Goal: Use online tool/utility: Utilize a website feature to perform a specific function

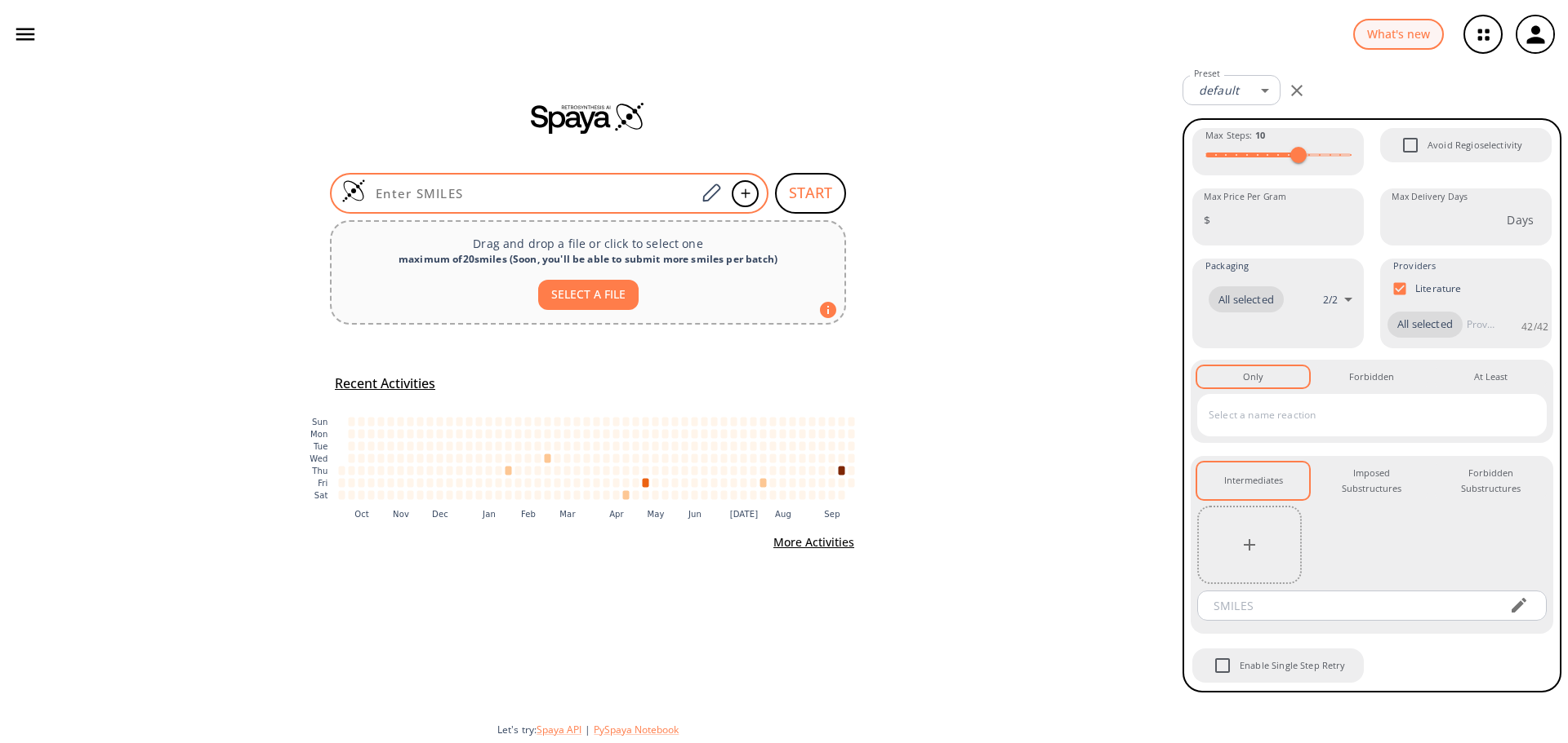
click at [461, 197] on input at bounding box center [530, 194] width 330 height 17
paste input "O[C@H]1[C@@H]([C@@H](O)C[C@@H]1N2C(=O)Nc3ccccc32)C(=O)N[C@H]([C@H](c4c[nH]c5ccc…"
type input "O[C@H]1[C@@H]([C@@H](O)C[C@@H]1N2C(=O)Nc3ccccc32)C(=O)N[C@H]([C@H](c4c[nH]c5ccc…"
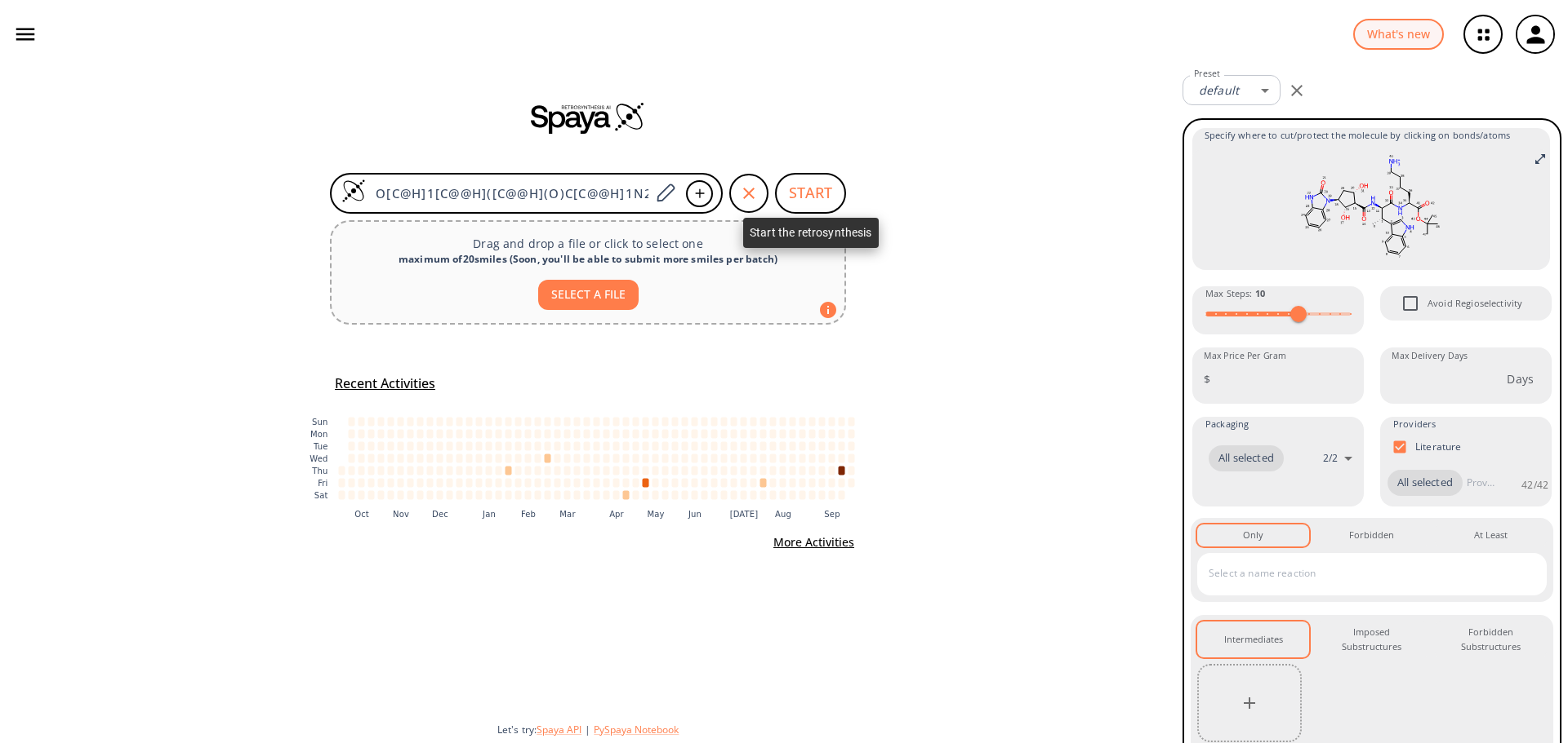
click at [820, 197] on button "START" at bounding box center [810, 193] width 71 height 41
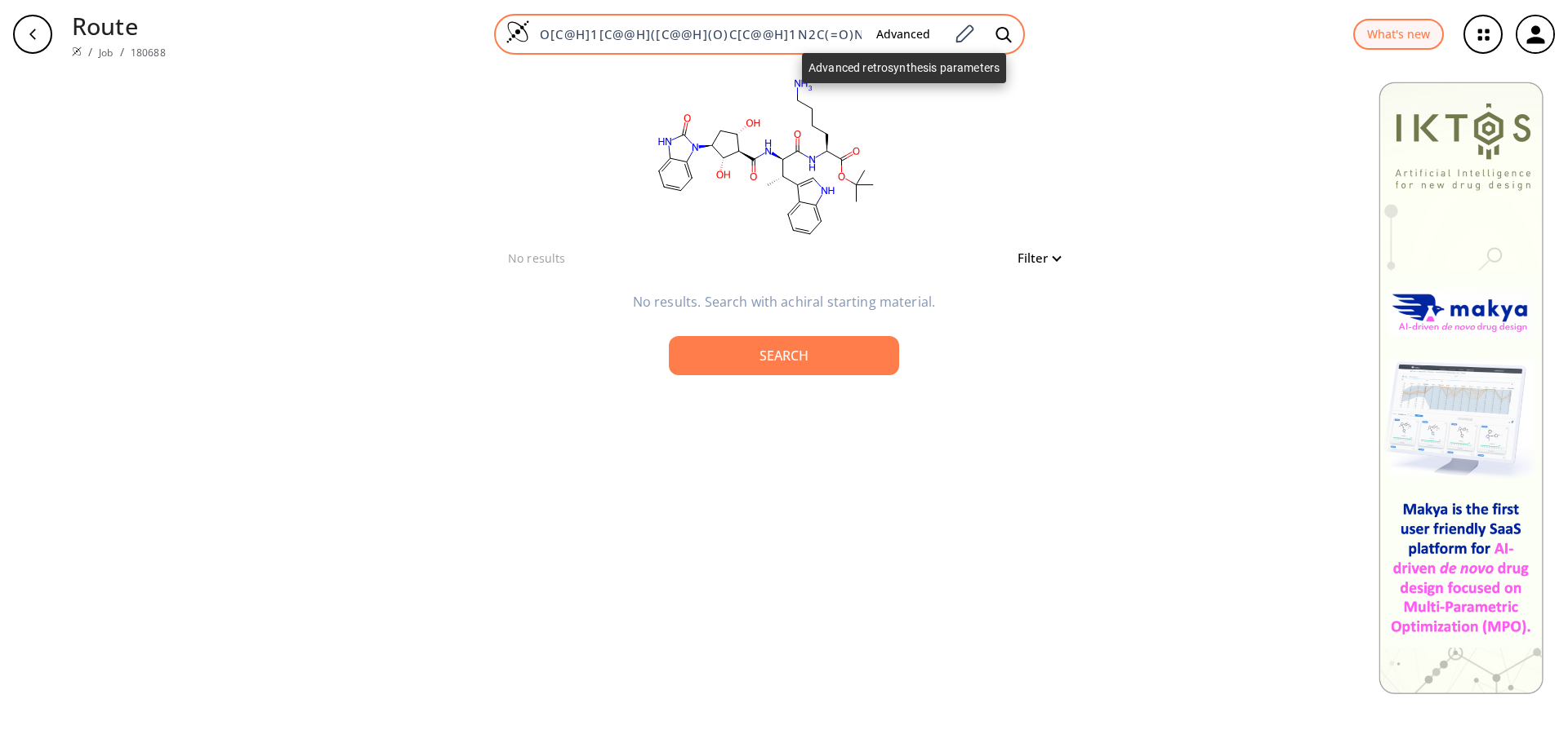
click at [869, 44] on button "Advanced" at bounding box center [903, 34] width 80 height 30
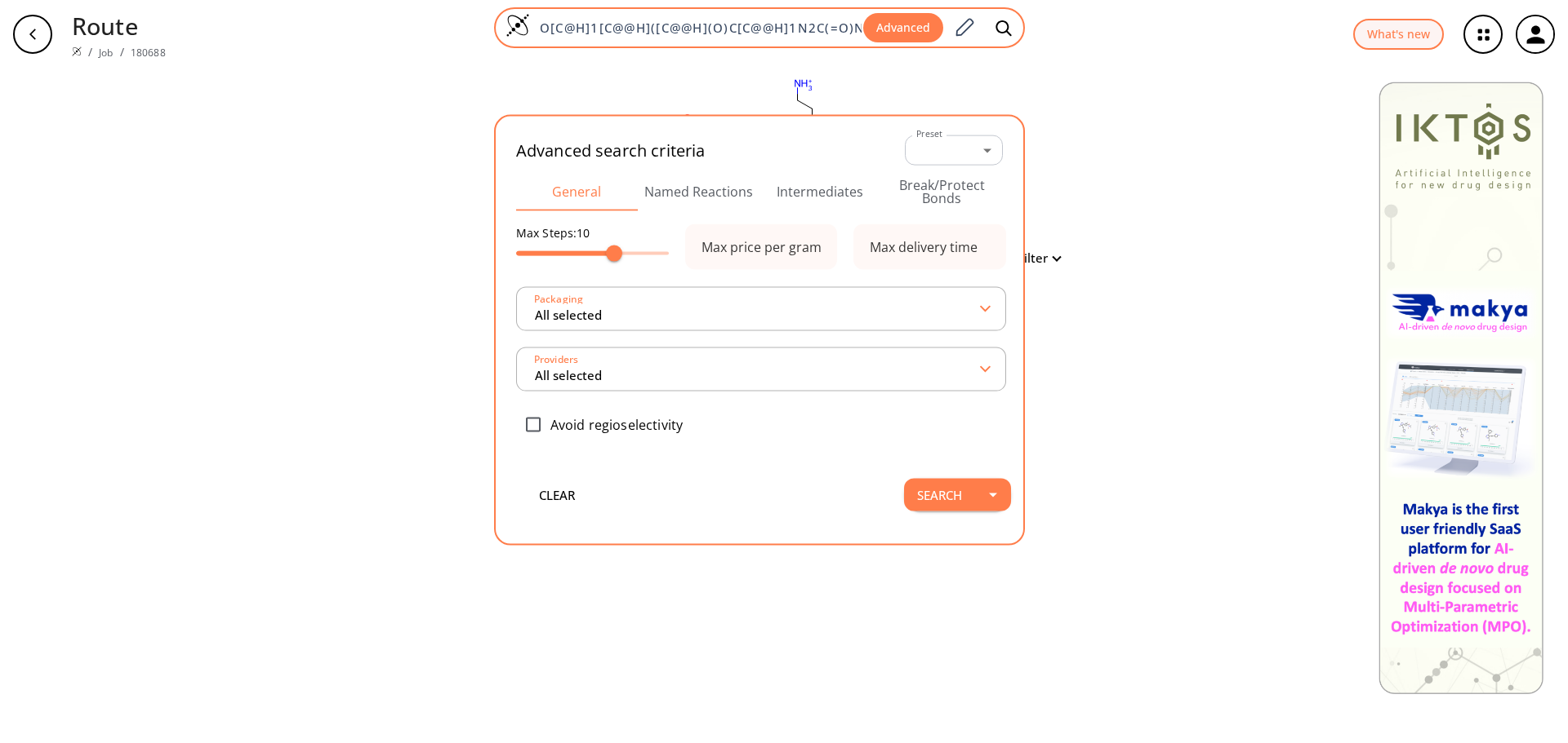
type input "All selected"
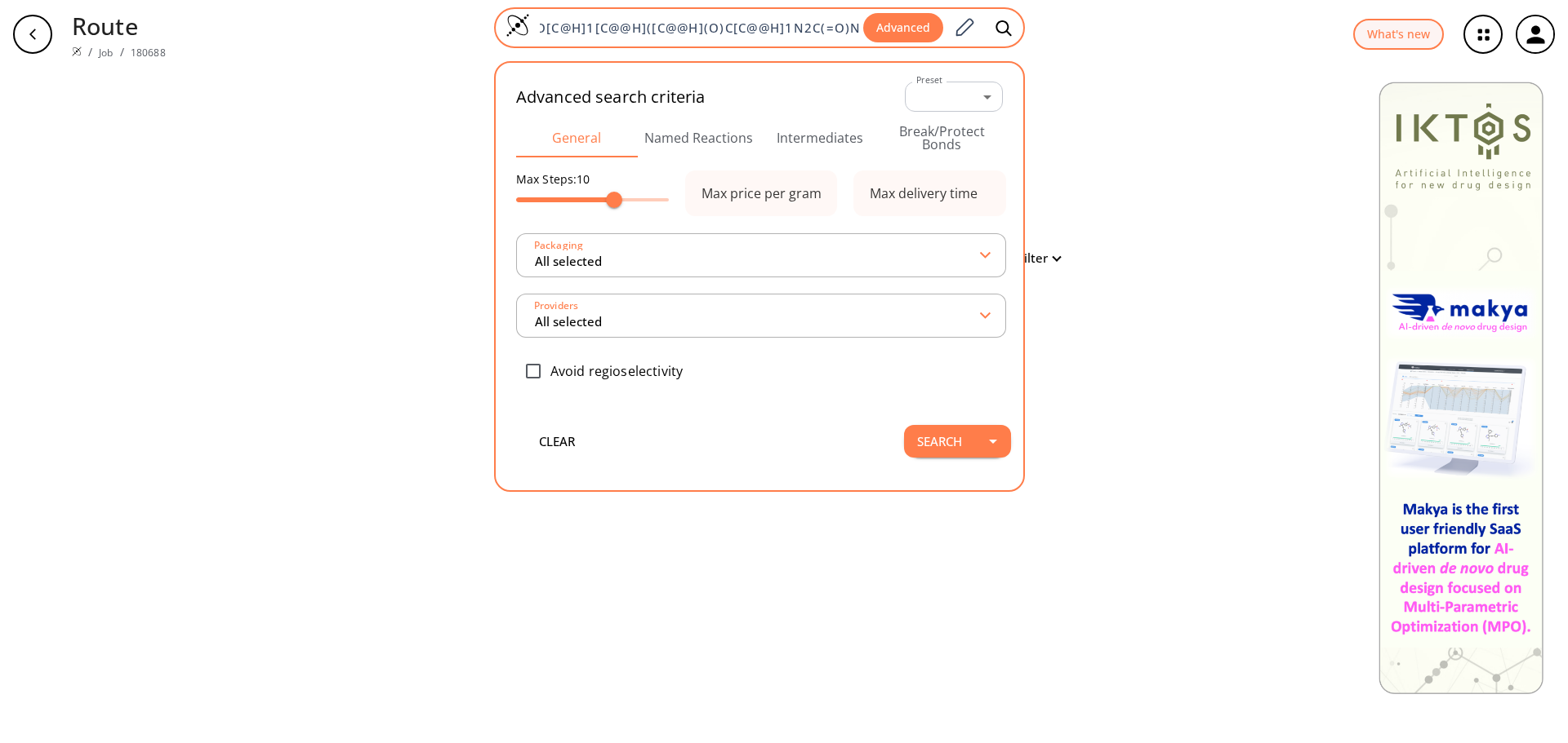
scroll to position [0, 0]
type input "O"
paste input "O[C@H]1[C@@H]([C@@H](O)C[C@@H]1N2C(=O)Nc3ccccc32)C(=O)N[C@H]([C@H](c4c[nH]c5ccc…"
type input "O[C@H]1[C@@H]([C@@H](O)C[C@@H]1N2C(=O)Nc3ccccc32)C(=O)N[C@H]([C@H](c4c[nH]c5ccc…"
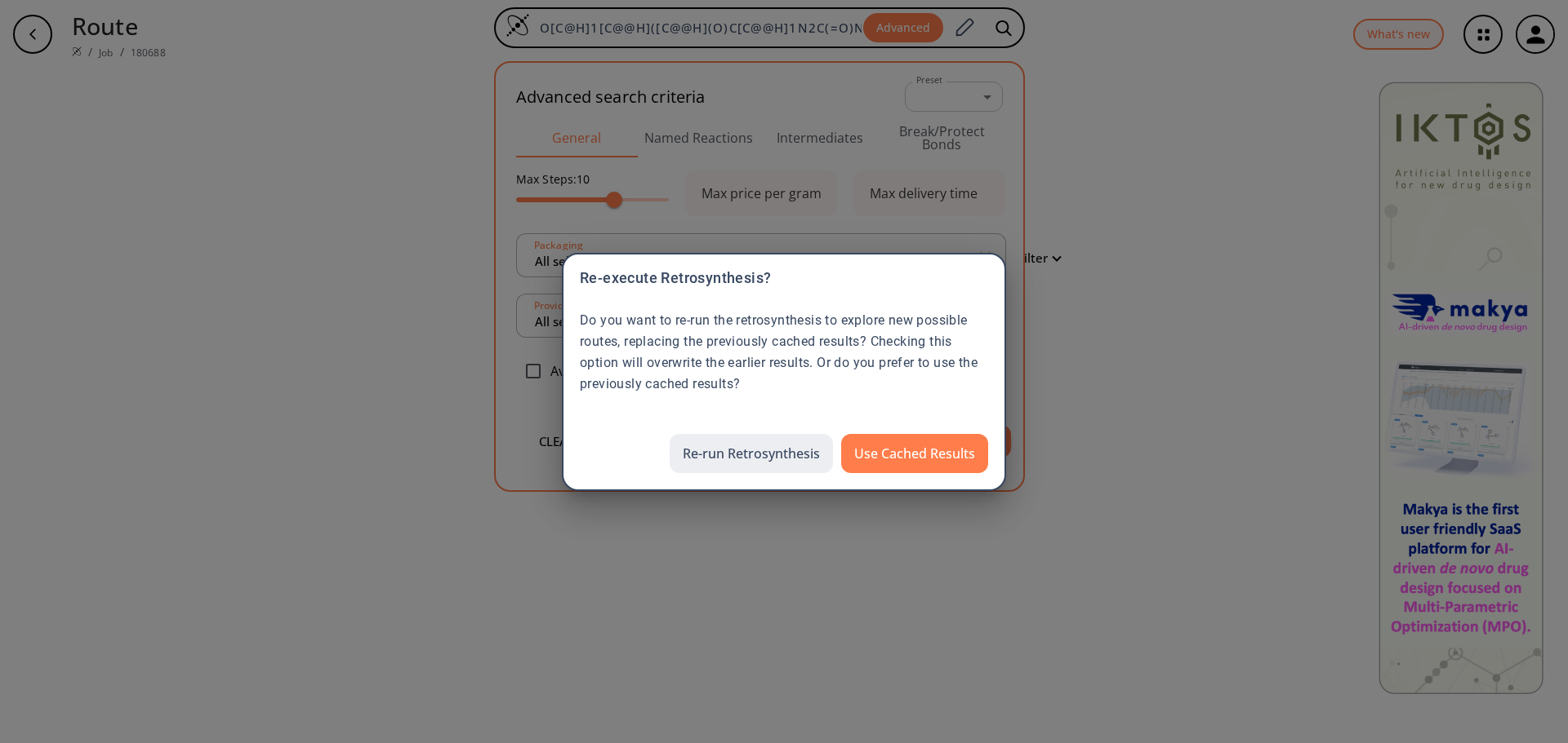
drag, startPoint x: 755, startPoint y: 462, endPoint x: 764, endPoint y: 466, distance: 9.8
click at [758, 462] on button "Re-run Retrosynthesis" at bounding box center [750, 453] width 163 height 39
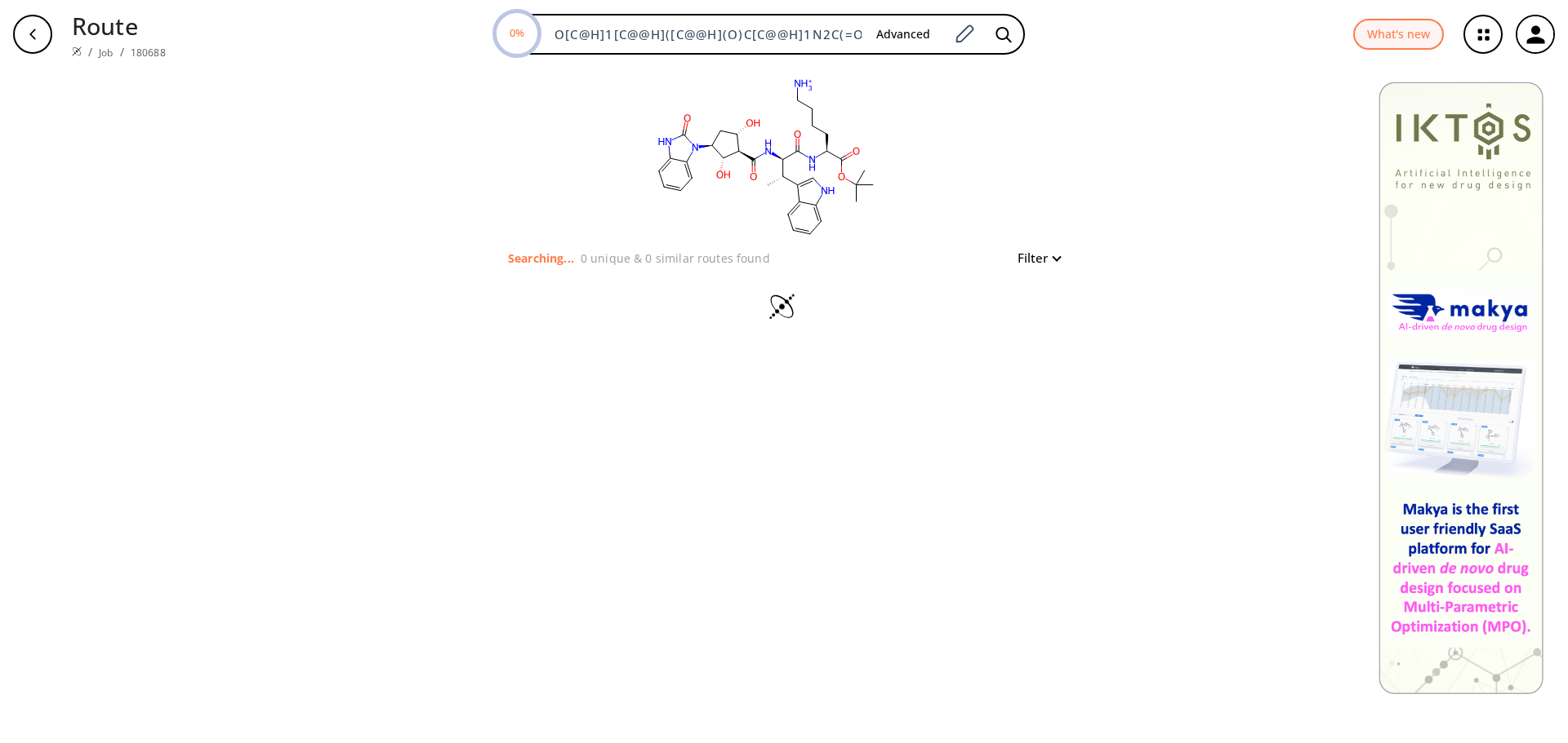
click at [1505, 38] on button "button" at bounding box center [1483, 34] width 53 height 53
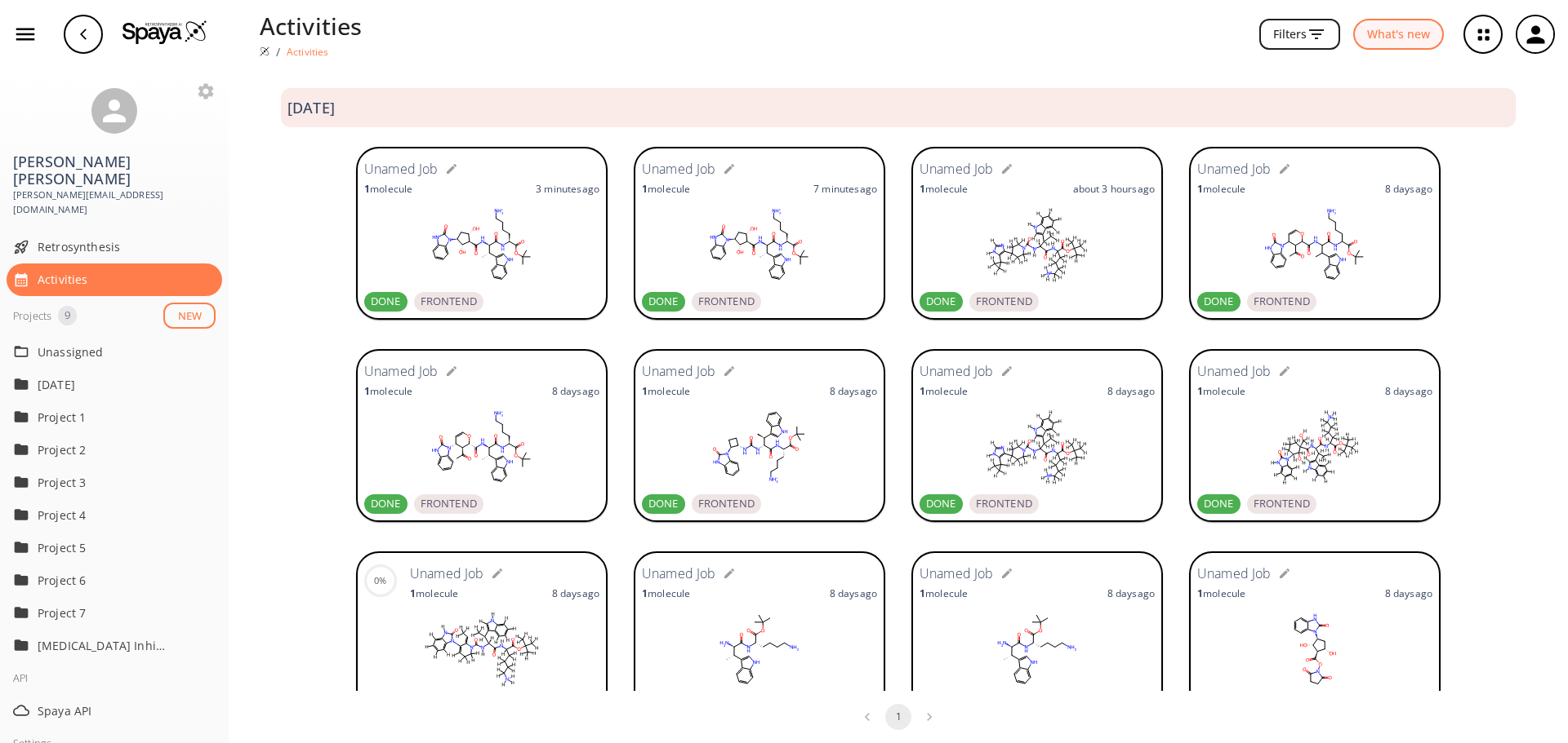
click at [1394, 34] on button "What's new" at bounding box center [1398, 34] width 90 height 32
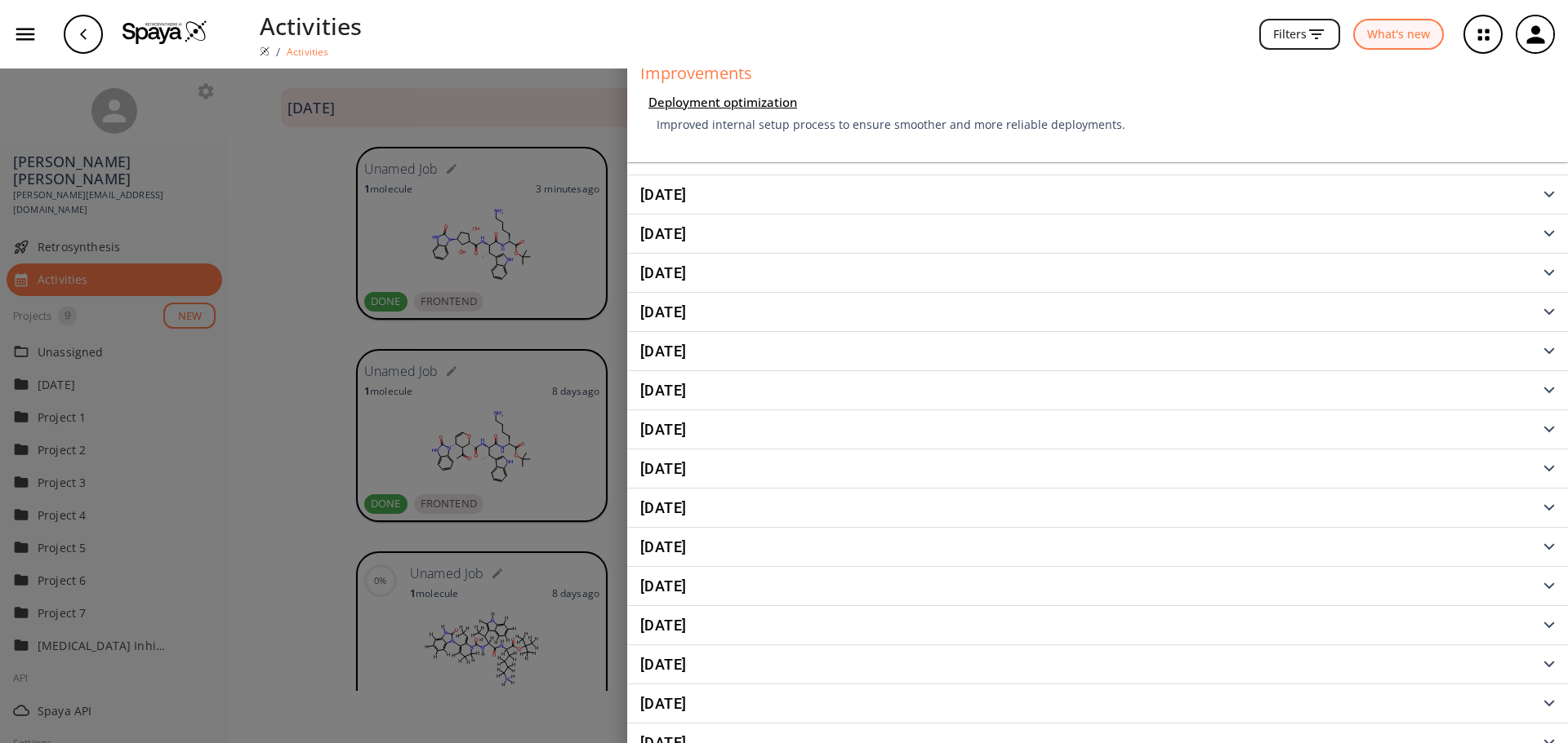
click at [1391, 38] on button "What's new" at bounding box center [1398, 34] width 90 height 32
click at [1541, 190] on button "[DATE]" at bounding box center [1098, 195] width 941 height 39
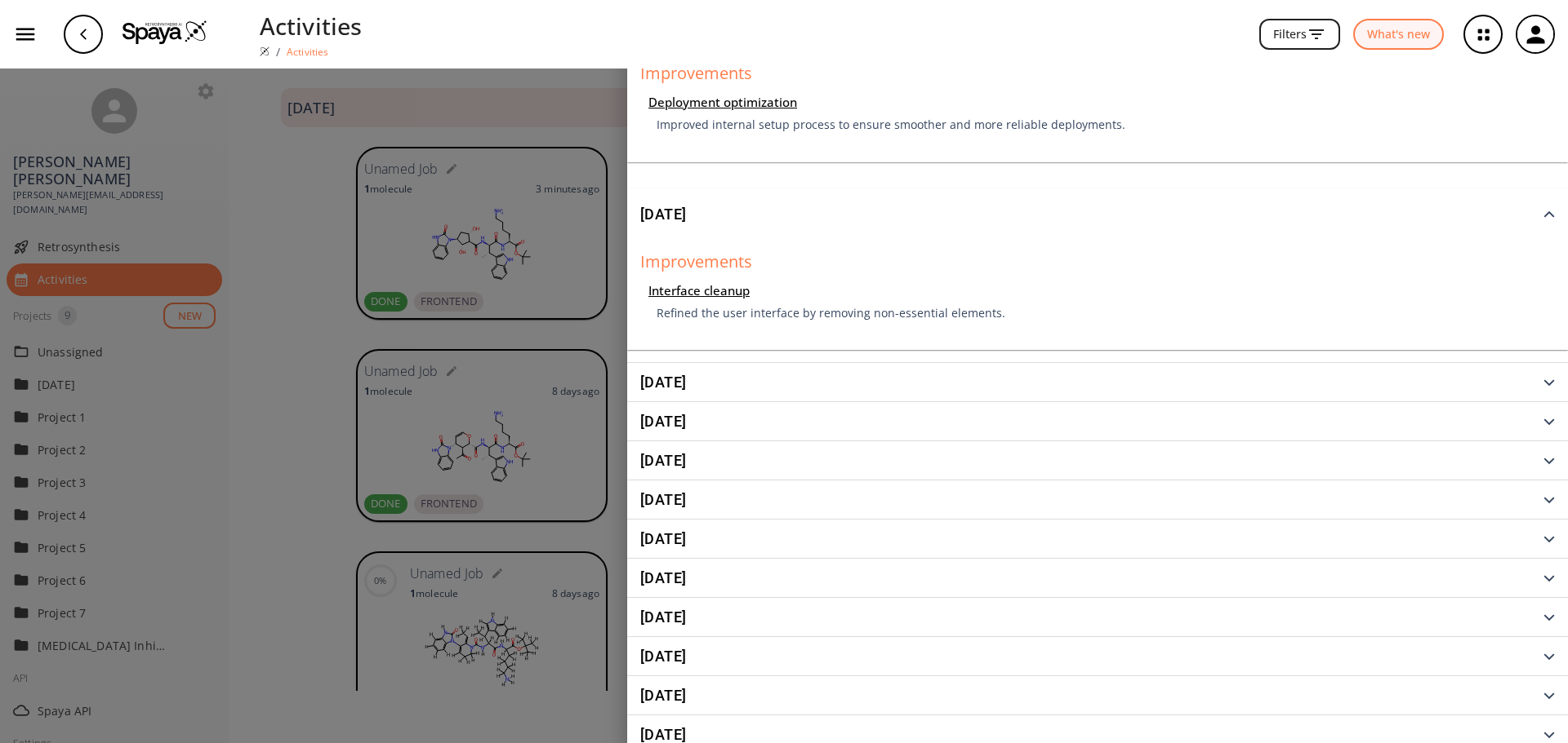
click at [713, 289] on div "Interface cleanup" at bounding box center [1097, 291] width 898 height 13
click at [697, 286] on div "Interface cleanup" at bounding box center [1097, 291] width 898 height 13
click at [1543, 379] on icon "button" at bounding box center [1549, 382] width 12 height 8
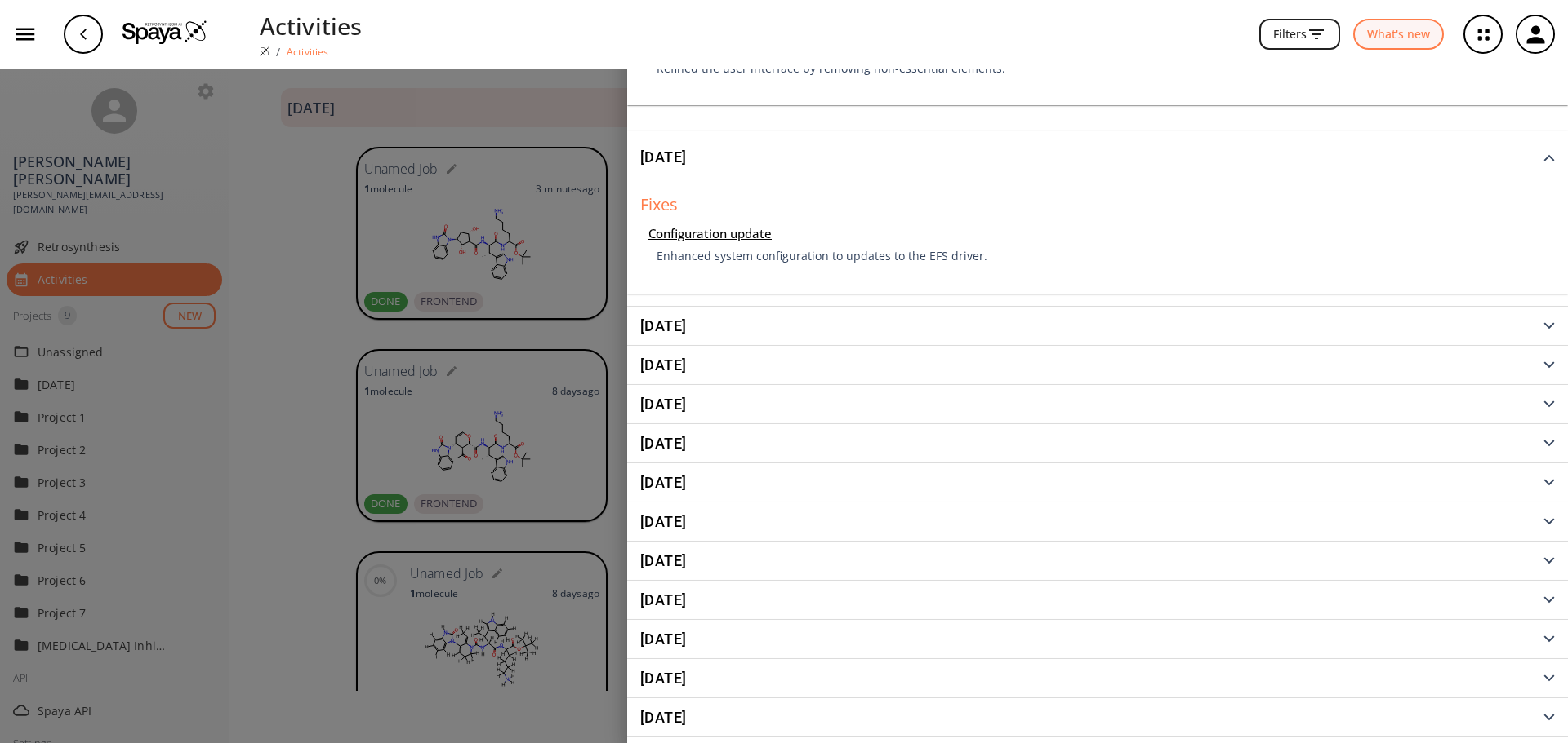
scroll to position [326, 0]
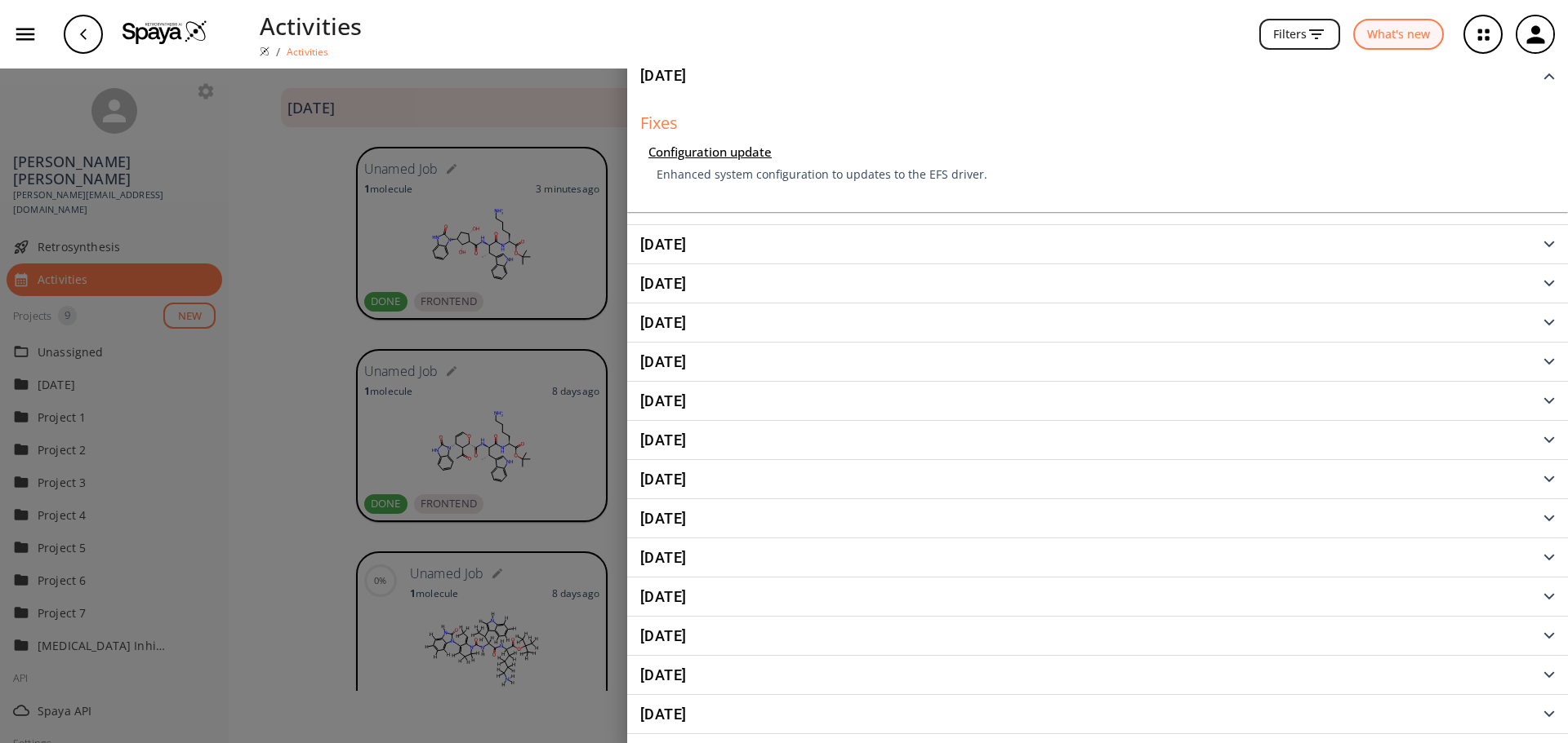
click at [1550, 241] on button "[DATE]" at bounding box center [1098, 245] width 941 height 39
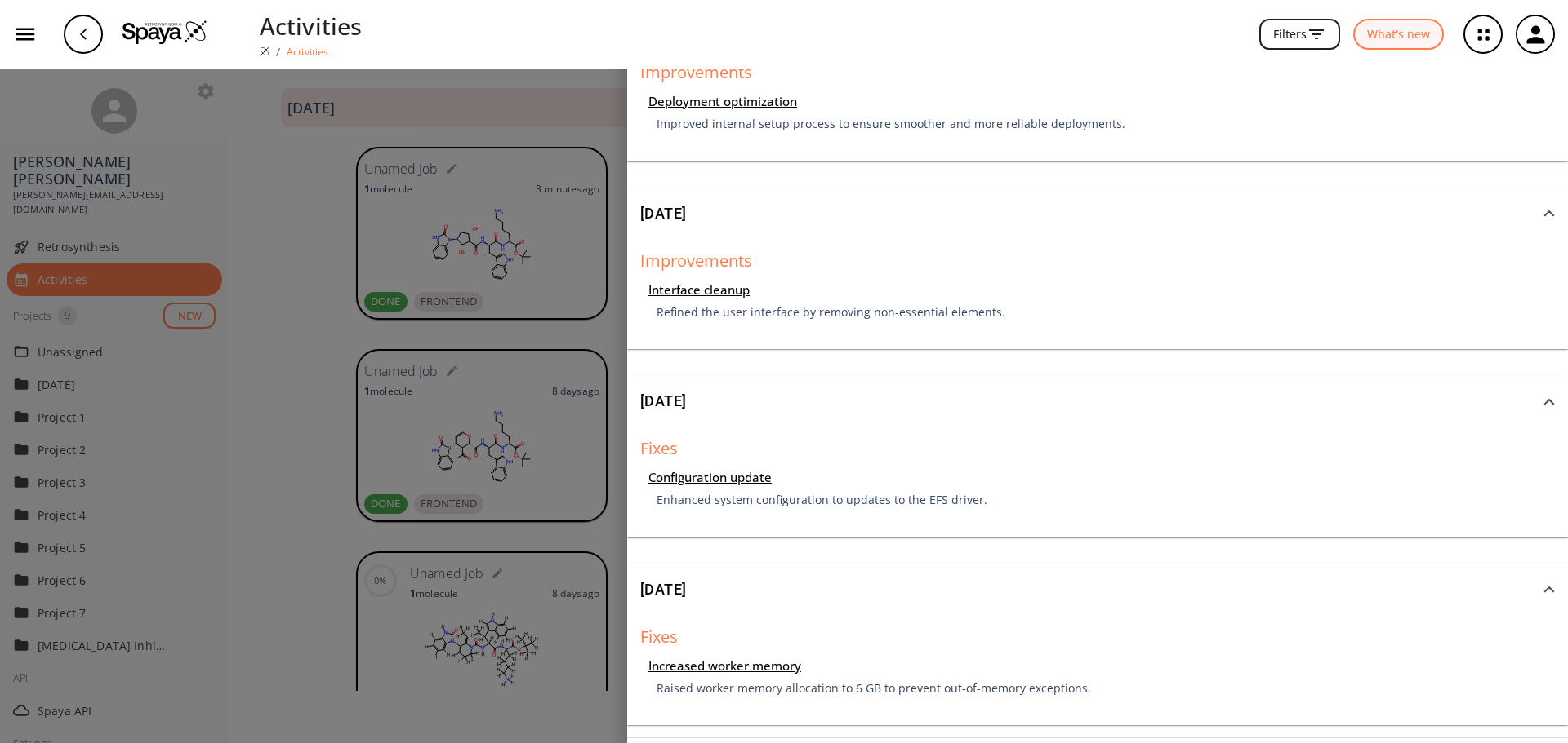
scroll to position [0, 0]
drag, startPoint x: 450, startPoint y: 107, endPoint x: 464, endPoint y: 107, distance: 14.0
click at [453, 107] on div at bounding box center [784, 372] width 1568 height 743
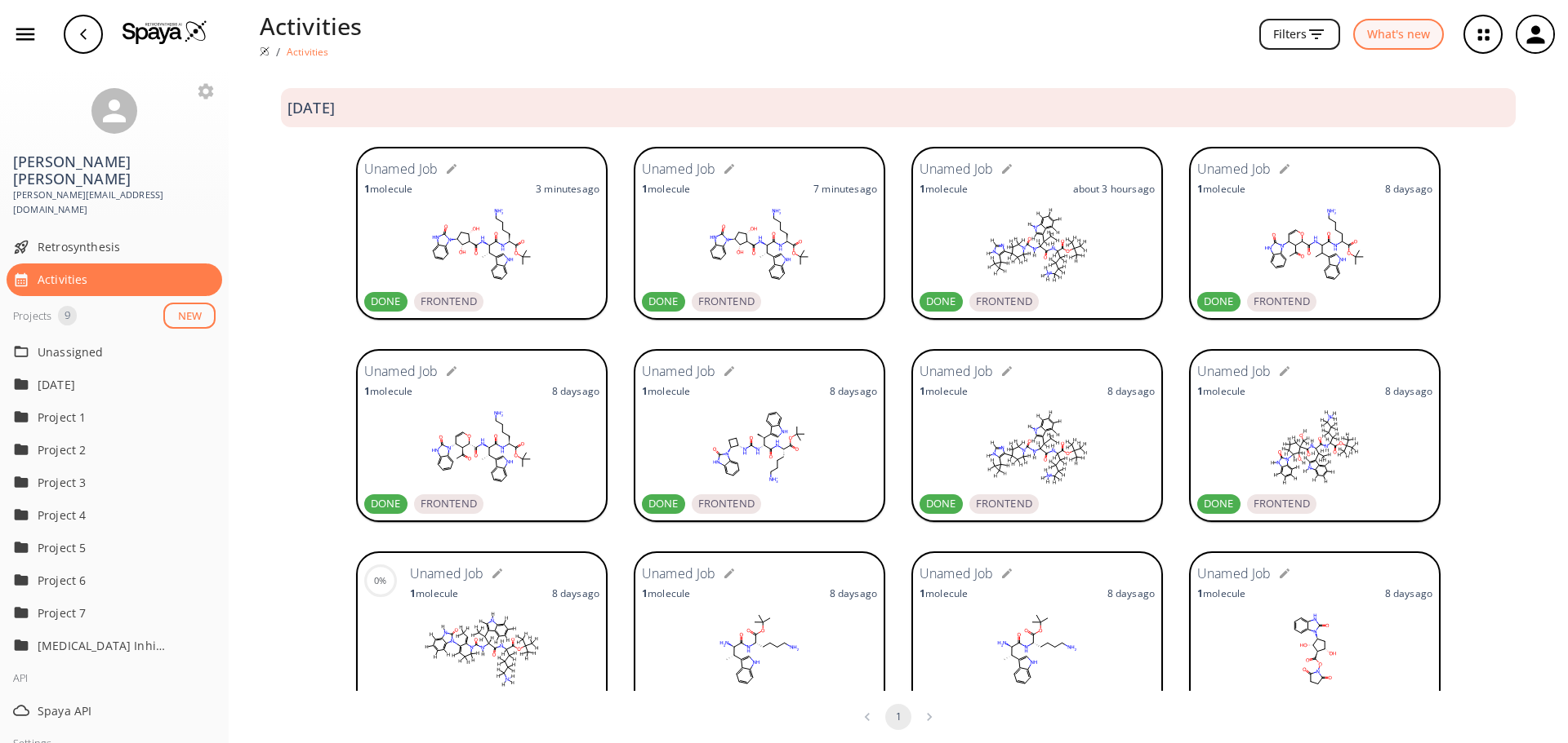
click at [140, 33] on img at bounding box center [165, 31] width 85 height 24
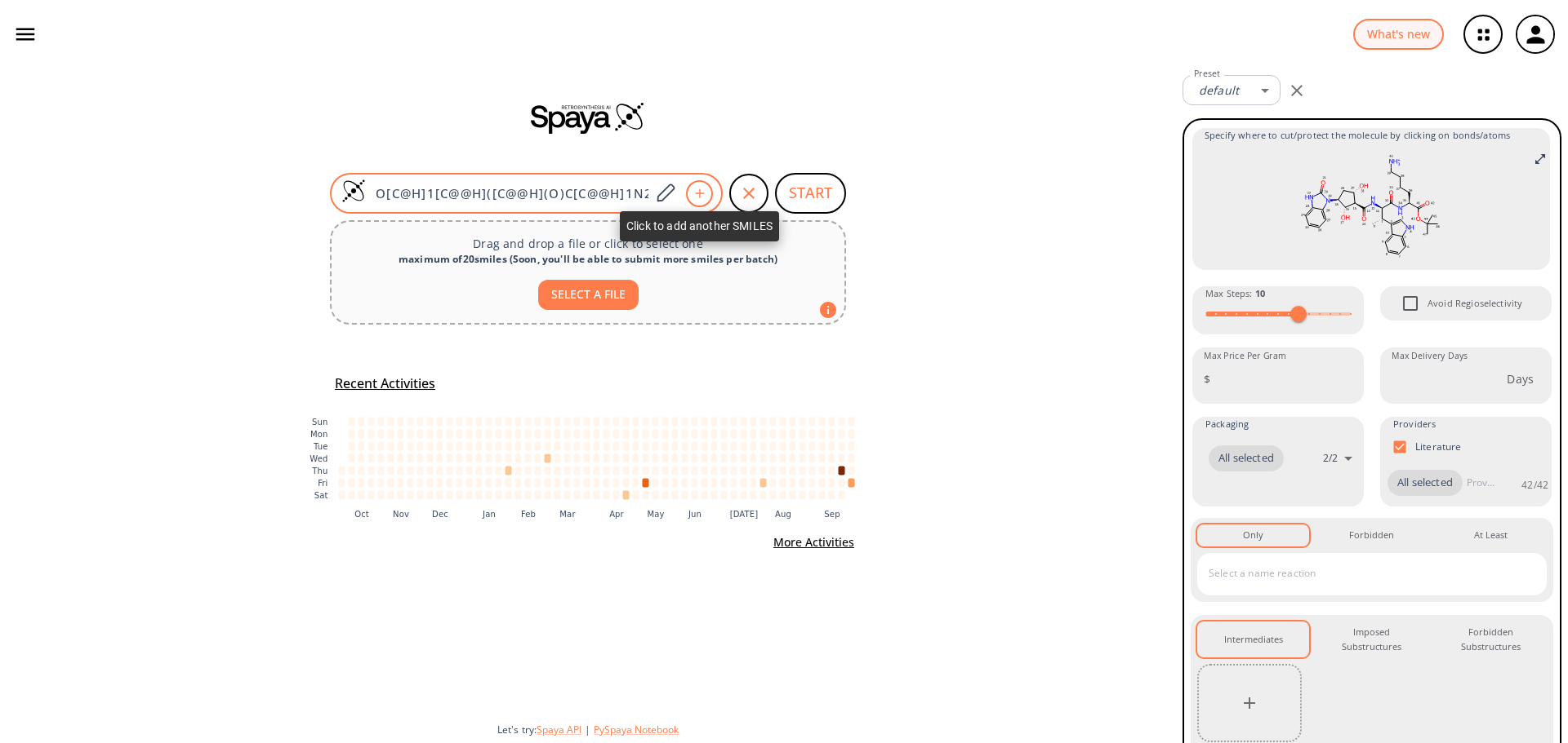
click at [703, 190] on icon at bounding box center [700, 194] width 17 height 10
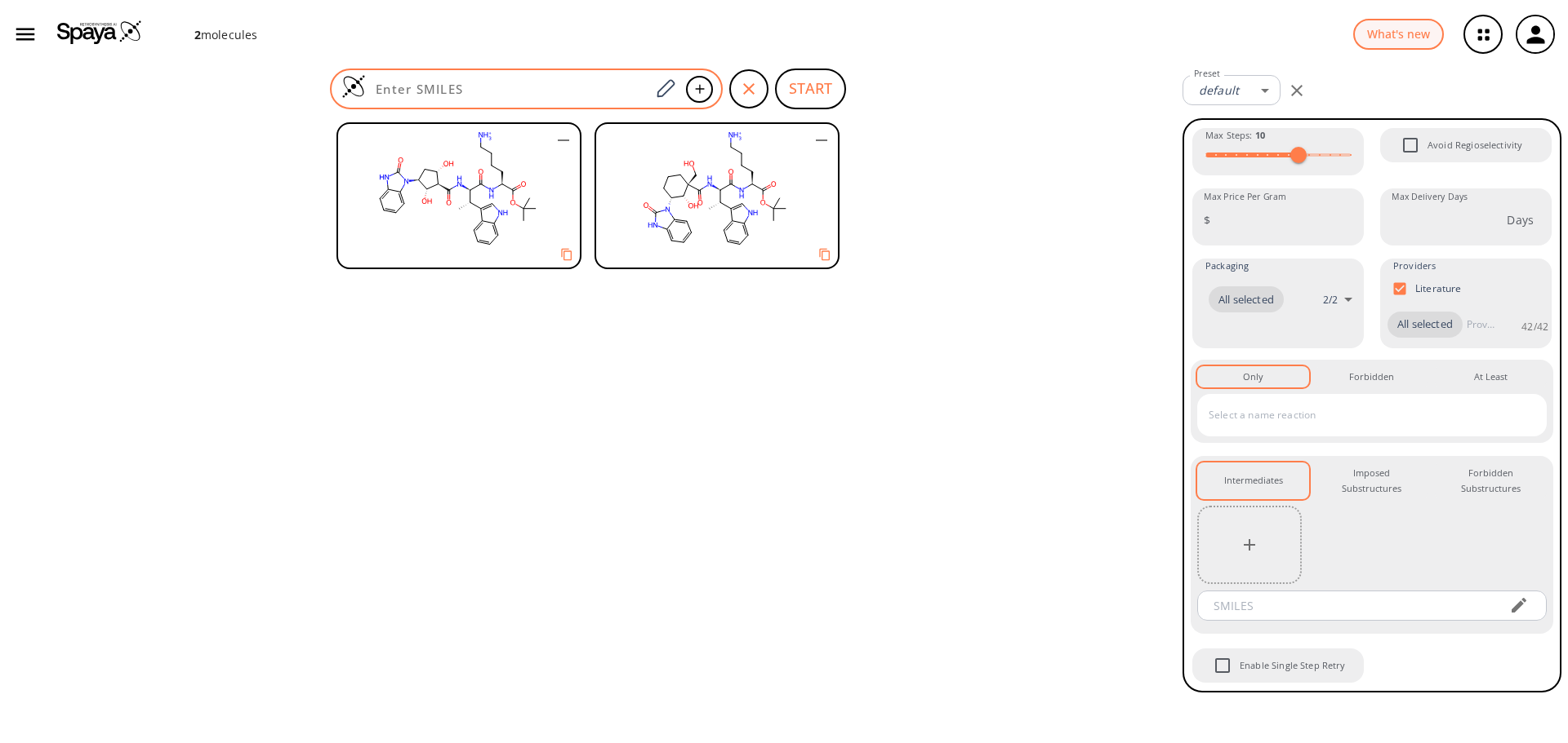
click at [434, 99] on div at bounding box center [526, 88] width 393 height 41
click at [449, 93] on input at bounding box center [508, 89] width 284 height 17
click at [507, 91] on input at bounding box center [508, 89] width 284 height 17
click at [487, 78] on div at bounding box center [526, 88] width 393 height 41
paste input "v"
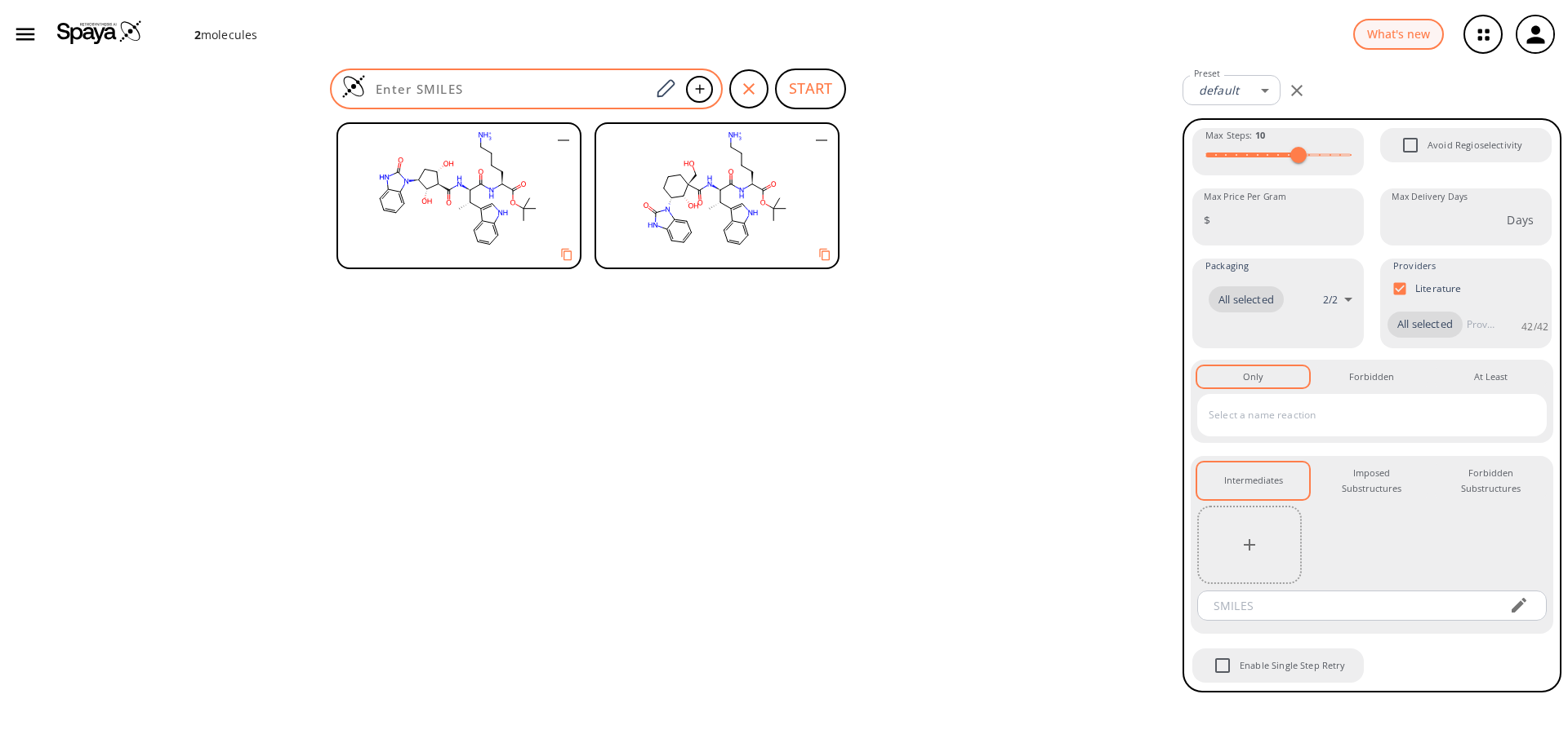
type input "v"
click at [99, 40] on img at bounding box center [99, 31] width 85 height 24
type input "O[C@H]1[C@@H]([C@@H](O)C[C@@H]1N2C(=O)Nc3ccccc32)C(=O)N[C@H]([C@H](c4c[nH]c5ccc…"
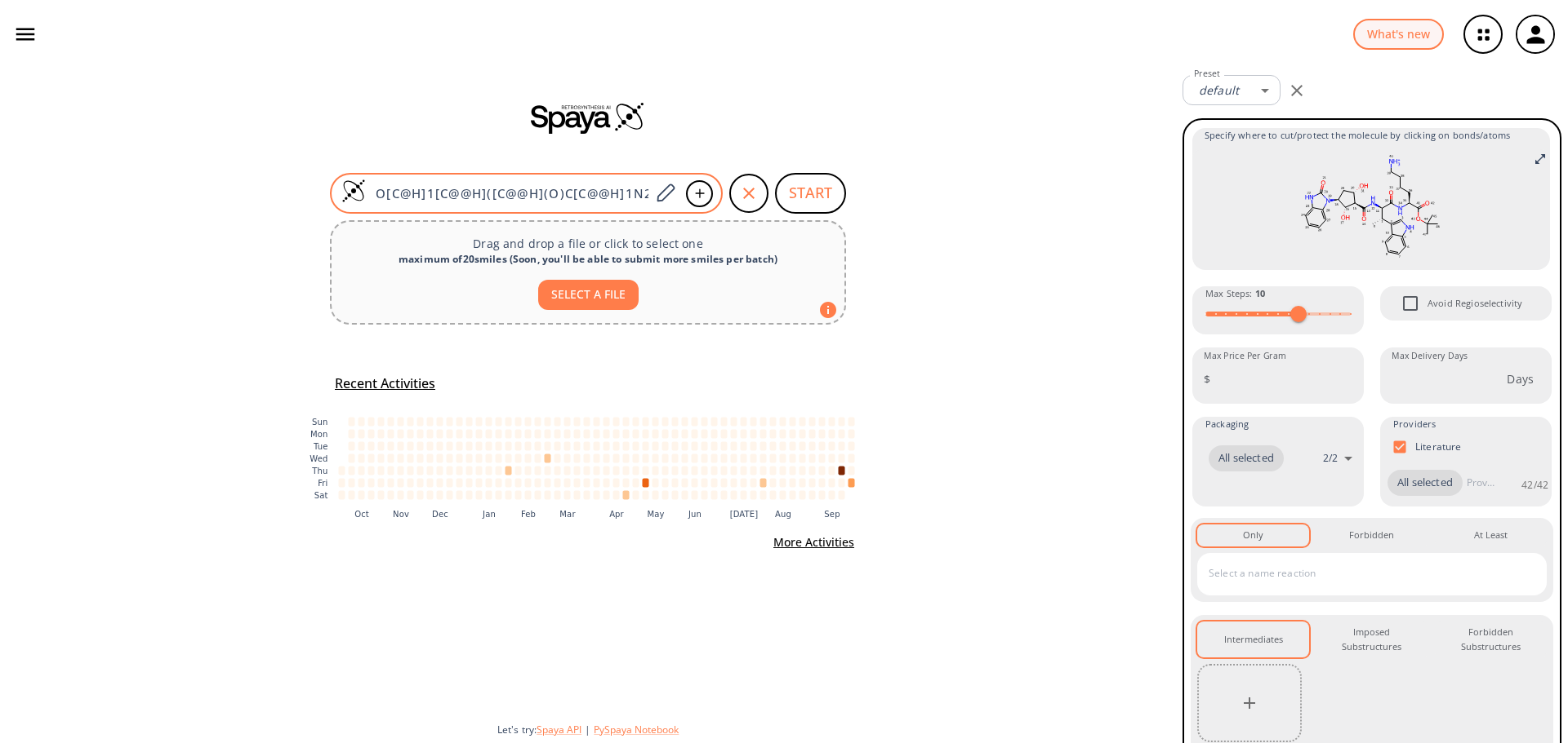
click at [446, 193] on input "O[C@H]1[C@@H]([C@@H](O)C[C@@H]1N2C(=O)Nc3ccccc32)C(=O)N[C@H]([C@H](c4c[nH]c5ccc…" at bounding box center [508, 194] width 284 height 17
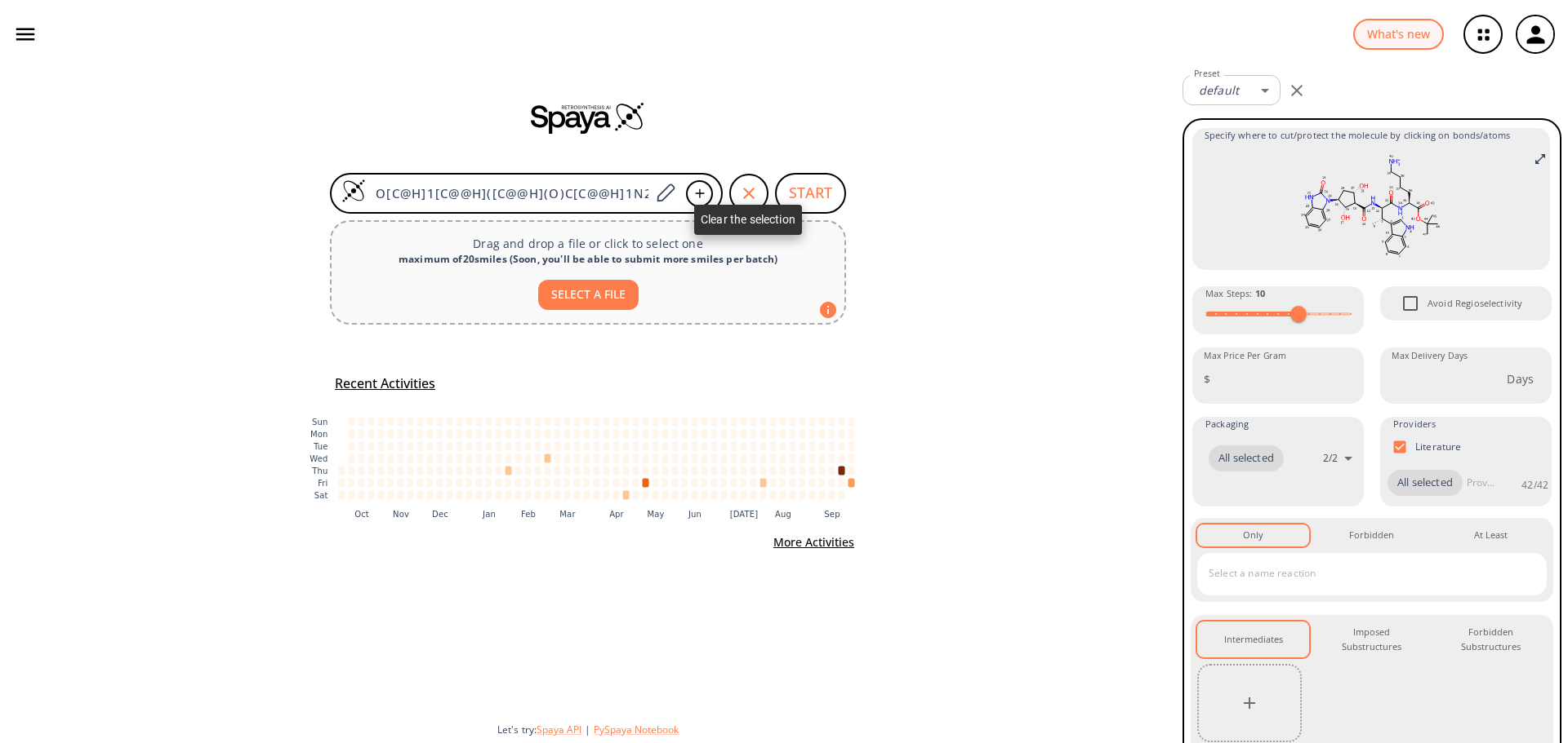
click at [737, 188] on div "button" at bounding box center [748, 193] width 39 height 39
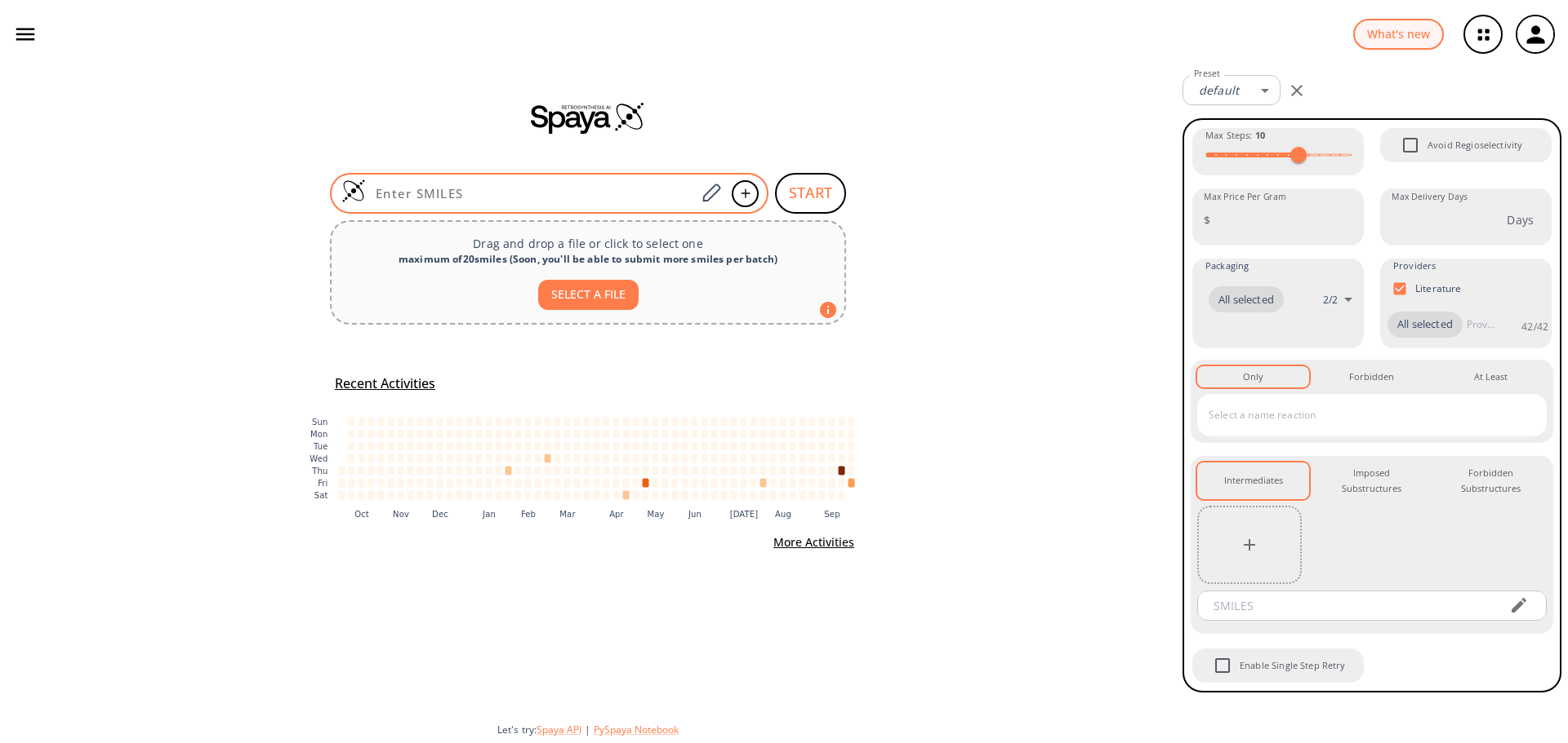
click at [553, 195] on input at bounding box center [530, 194] width 330 height 17
paste input "O[C@@H]1[C@H](N2C(=O)Nc3ccccc32)CCC[C@@]1(C(=O)N[C@H]([C@H](c4c[nH]c5ccccc54)C)…"
type input "O[C@@H]1[C@H](N2C(=O)Nc3ccccc32)CCC[C@@]1(C(=O)N[C@H]([C@H](c4c[nH]c5ccccc54)C)…"
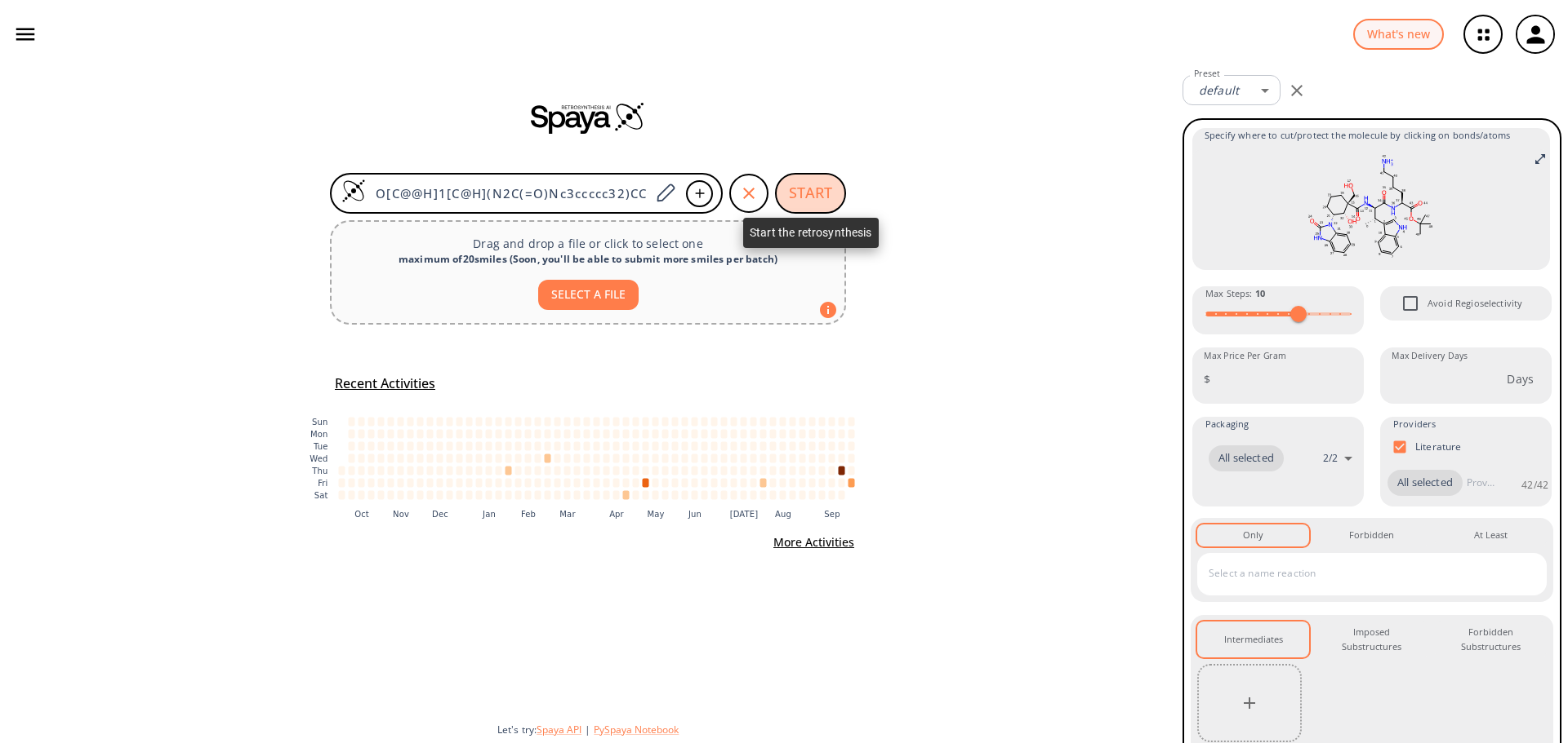
drag, startPoint x: 781, startPoint y: 191, endPoint x: 794, endPoint y: 196, distance: 13.9
click at [782, 191] on button "START" at bounding box center [810, 193] width 71 height 41
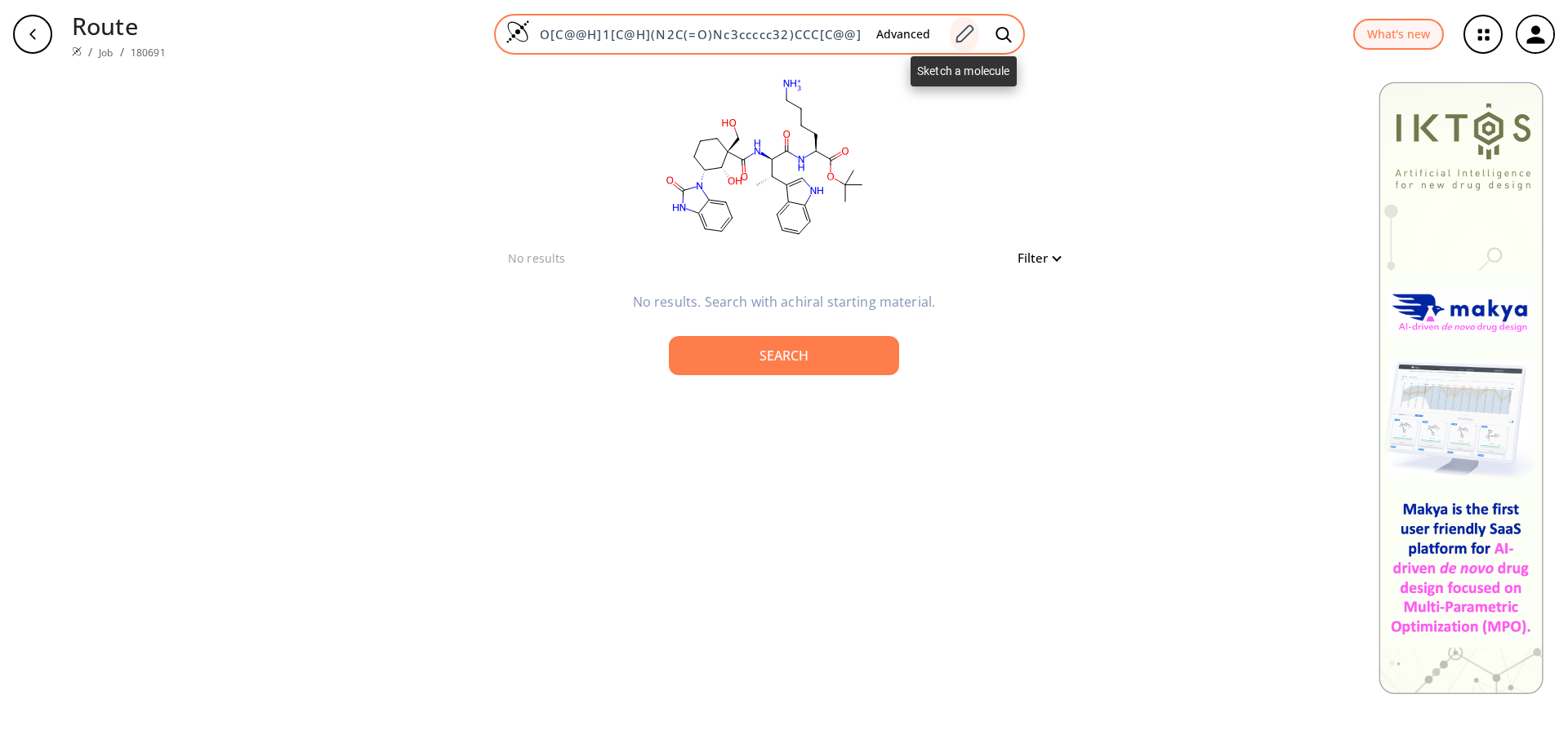
click at [969, 38] on icon at bounding box center [964, 33] width 22 height 21
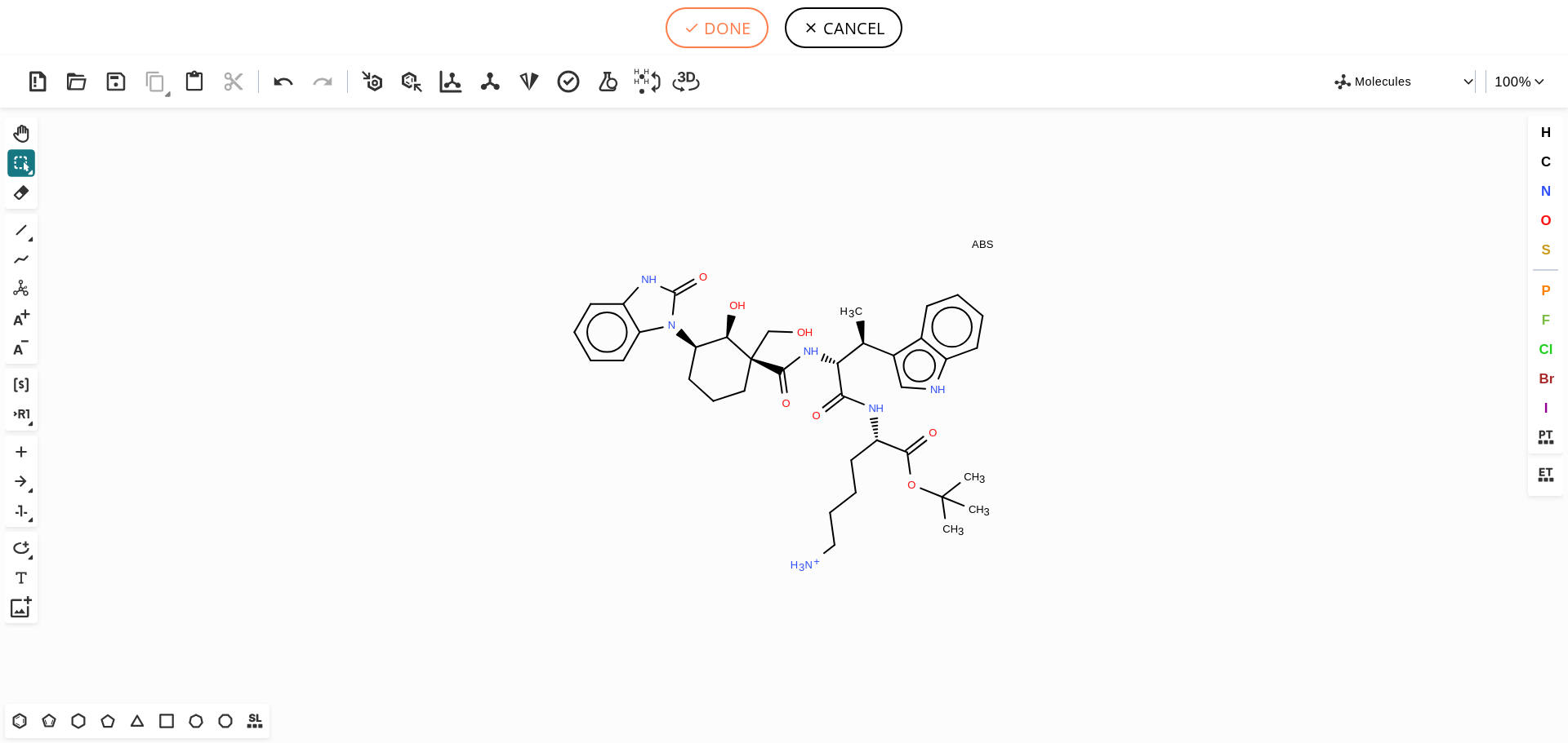
click at [748, 35] on button "DONE" at bounding box center [717, 28] width 103 height 41
type input "O[C@H]1[C@@](CO)(C(N[C@@H](C(N[C@H](C(=O)OC(C)(C)C)CCCC[NH3+])=O)[C@@H](C)c2c3c…"
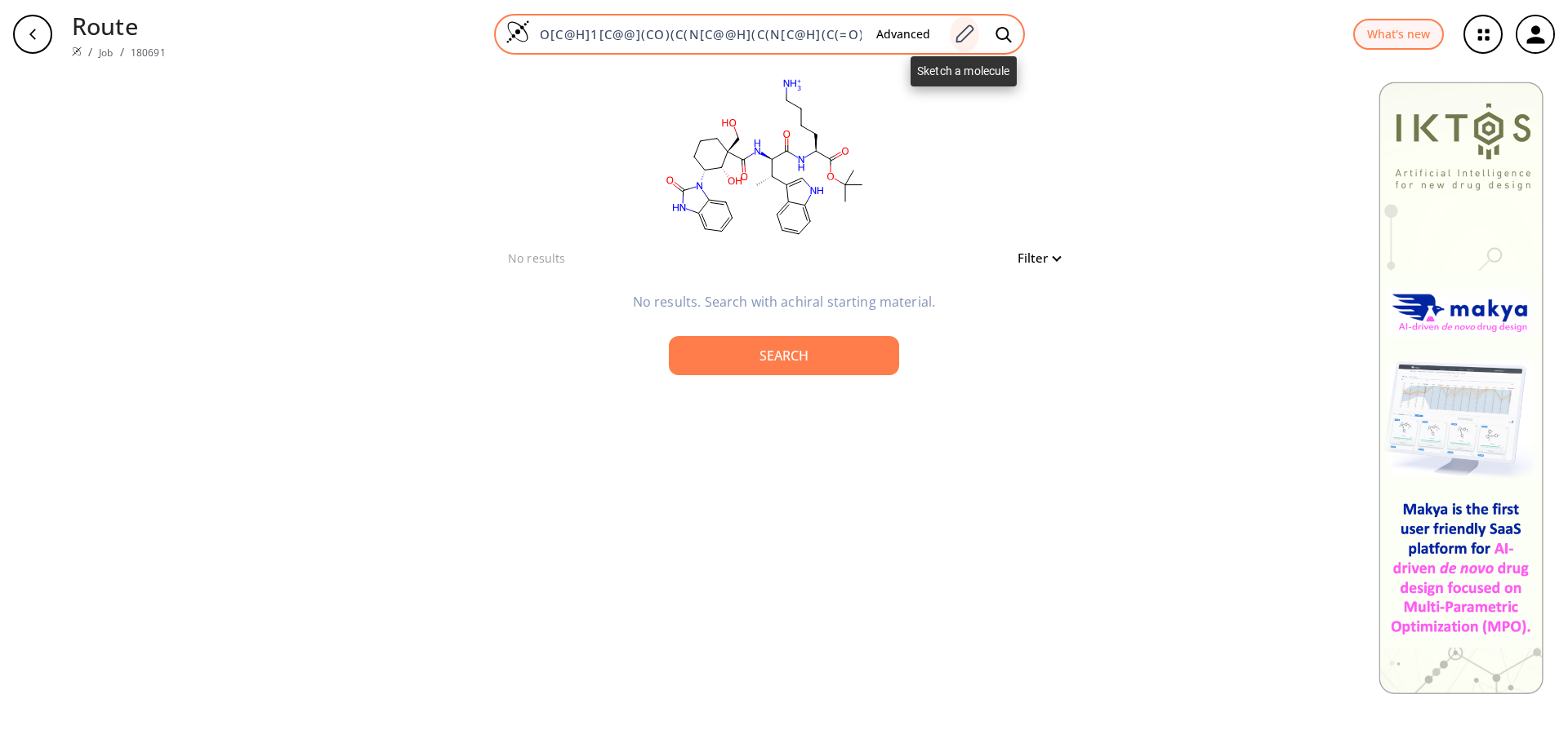
click at [967, 31] on icon at bounding box center [964, 33] width 22 height 21
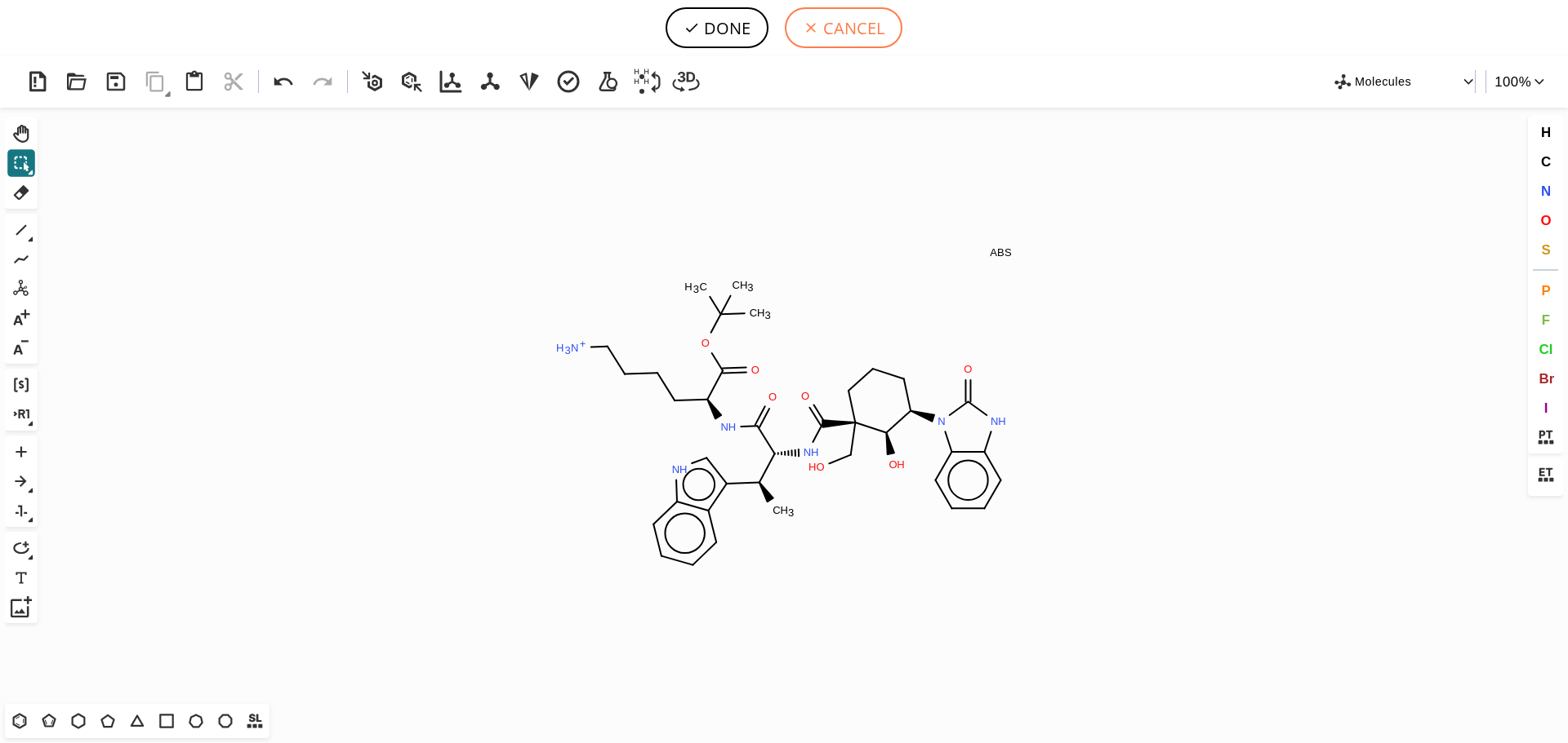
click at [863, 36] on button "CANCEL" at bounding box center [843, 28] width 118 height 41
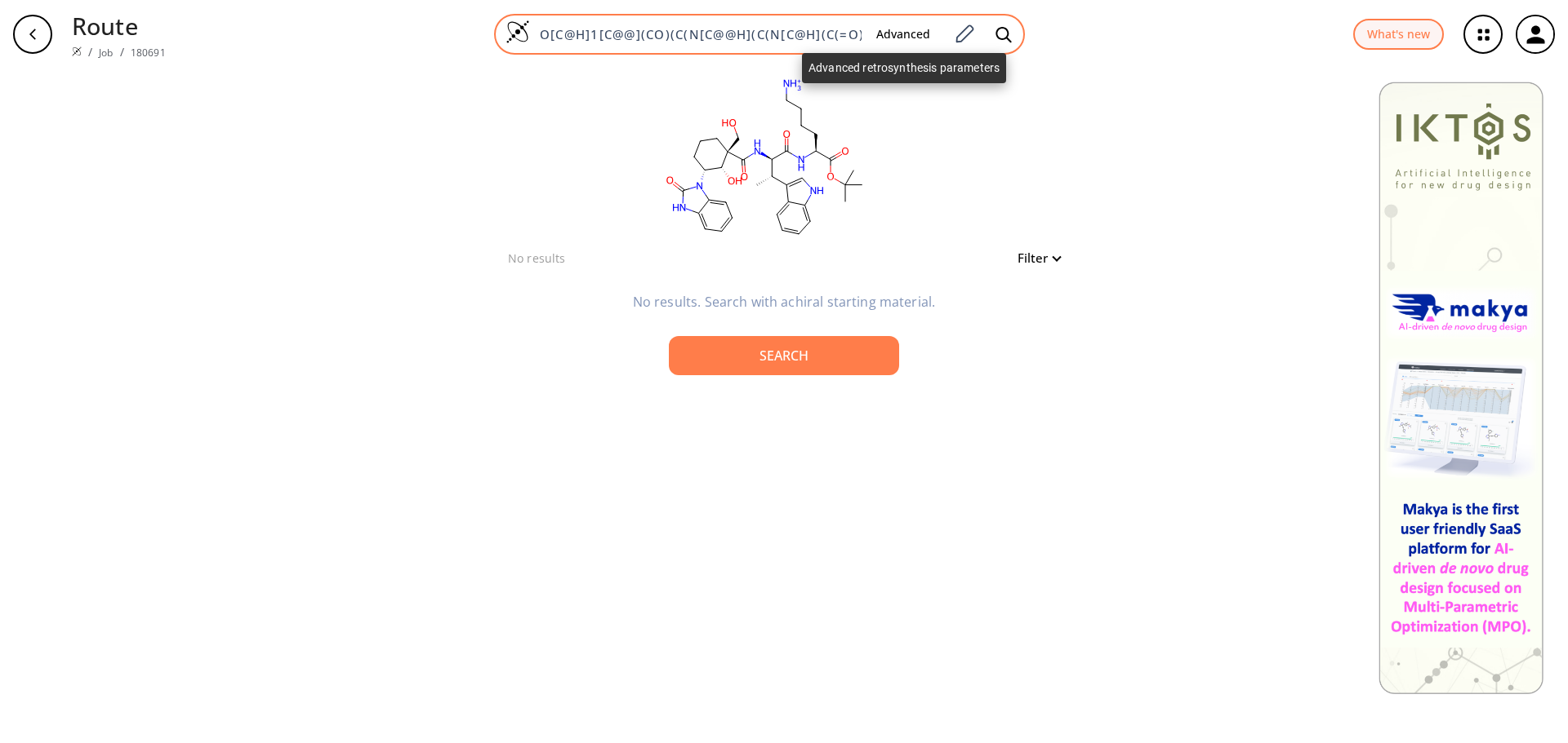
click at [920, 40] on button "Advanced" at bounding box center [903, 34] width 80 height 30
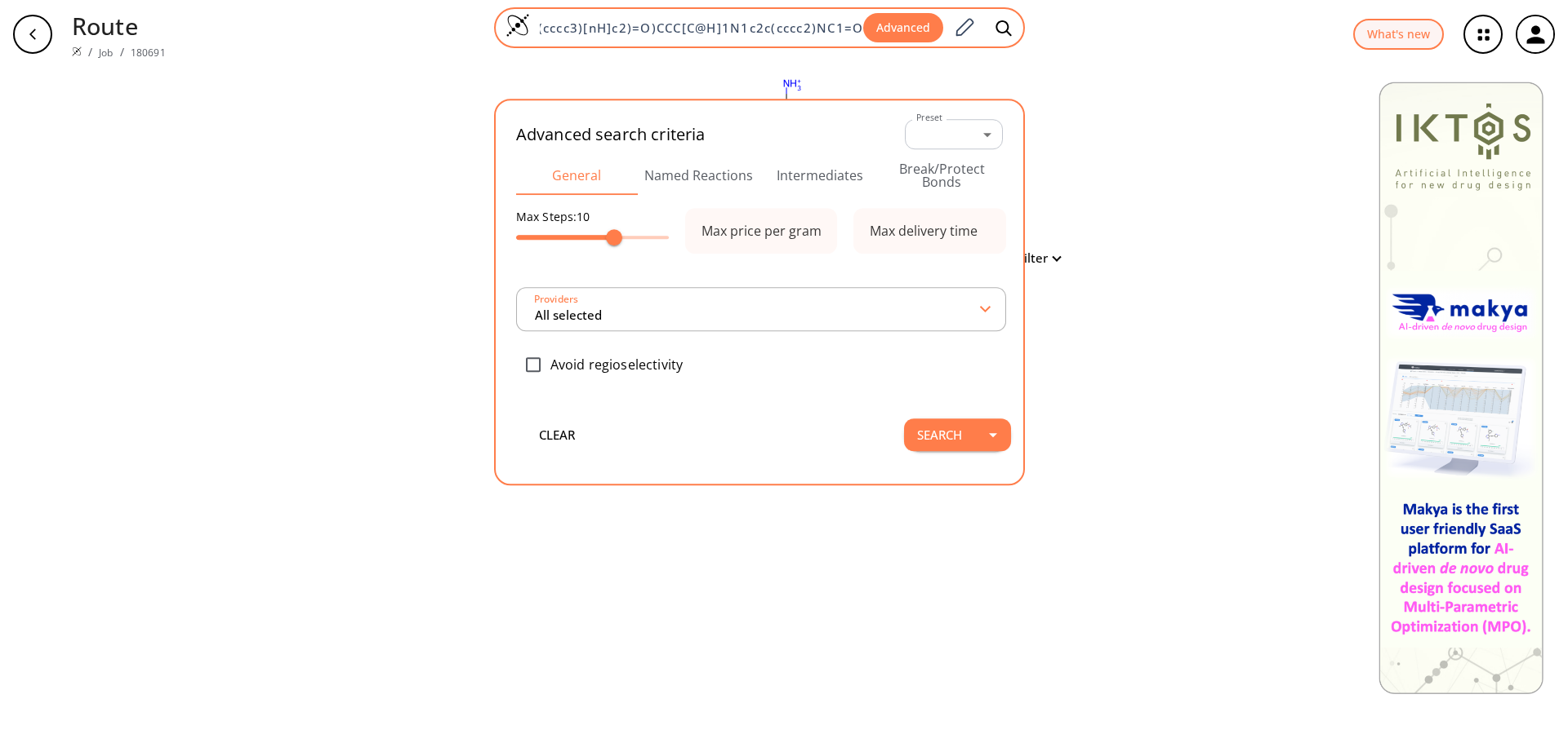
type input "All selected"
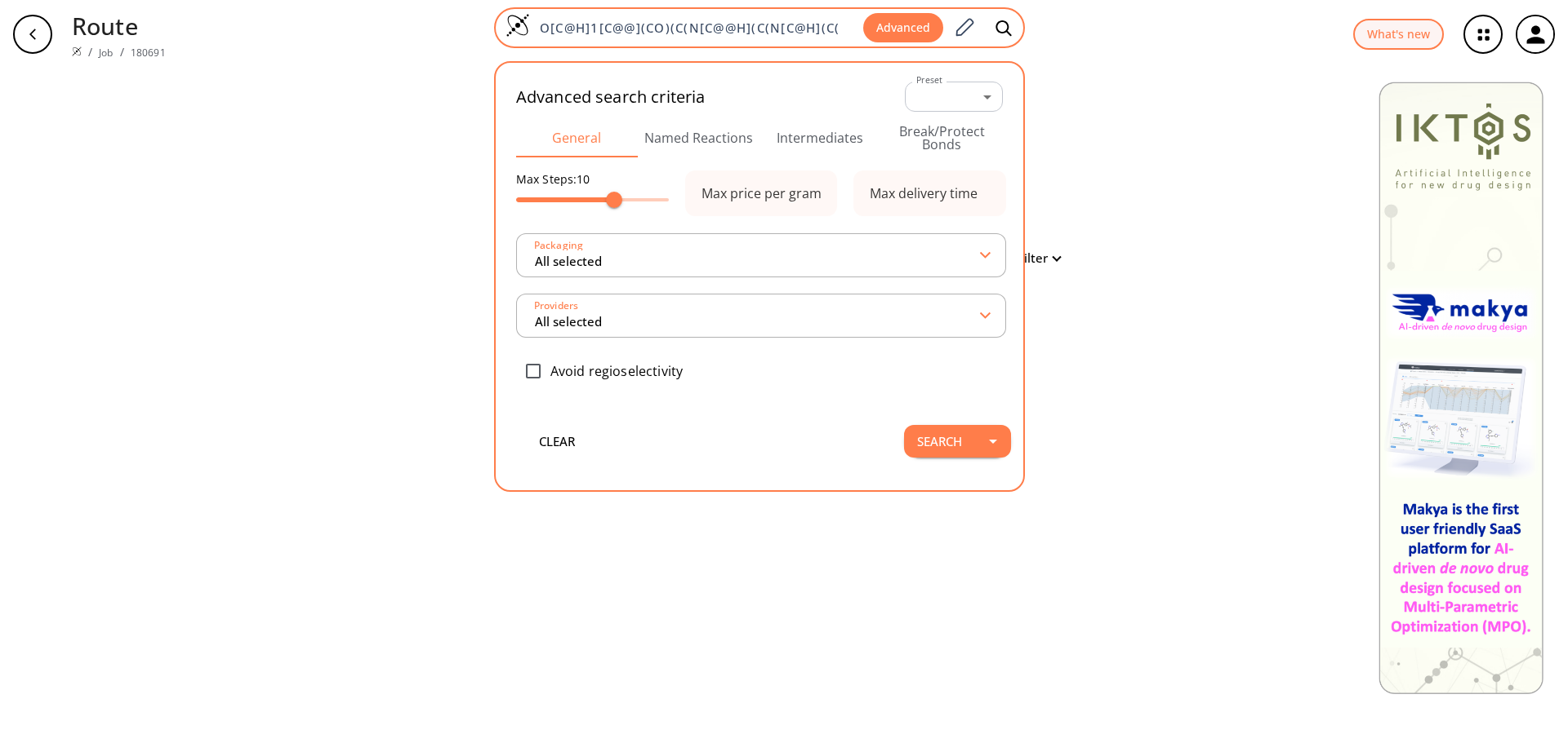
scroll to position [0, 0]
type input "O"
paste input "O=C(N[C@H]([C@H](c1c[nH]c2ccccc21)C)C(=O)N[C@@H](CCCC[NH3+])C(OC(C)(C)C)=O)[C@H…"
type input "O=C(N[C@H]([C@H](c1c[nH]c2ccccc21)C)C(=O)N[C@@H](CCCC[NH3+])C(OC(C)(C)C)=O)[C@H…"
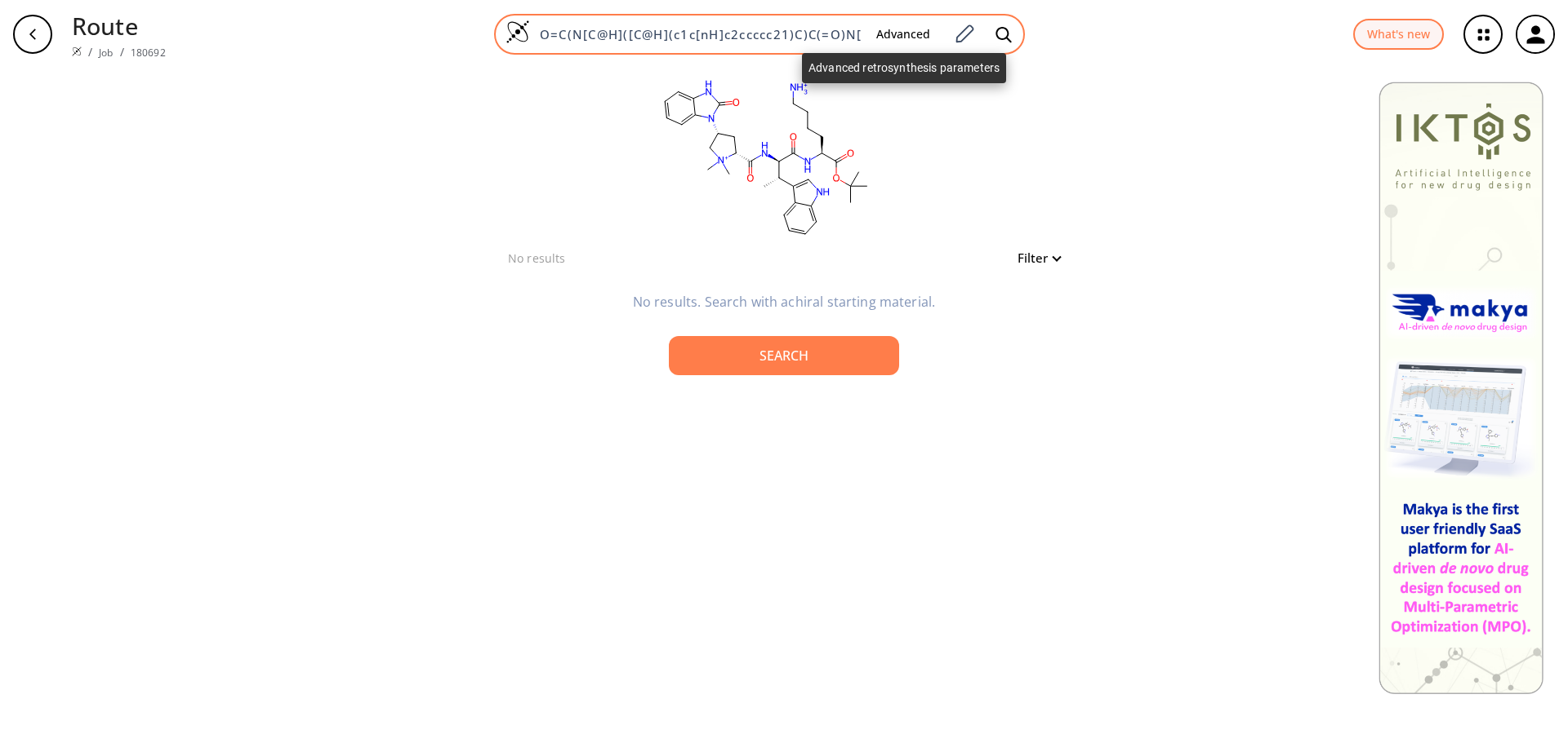
click at [882, 41] on button "Advanced" at bounding box center [903, 34] width 80 height 30
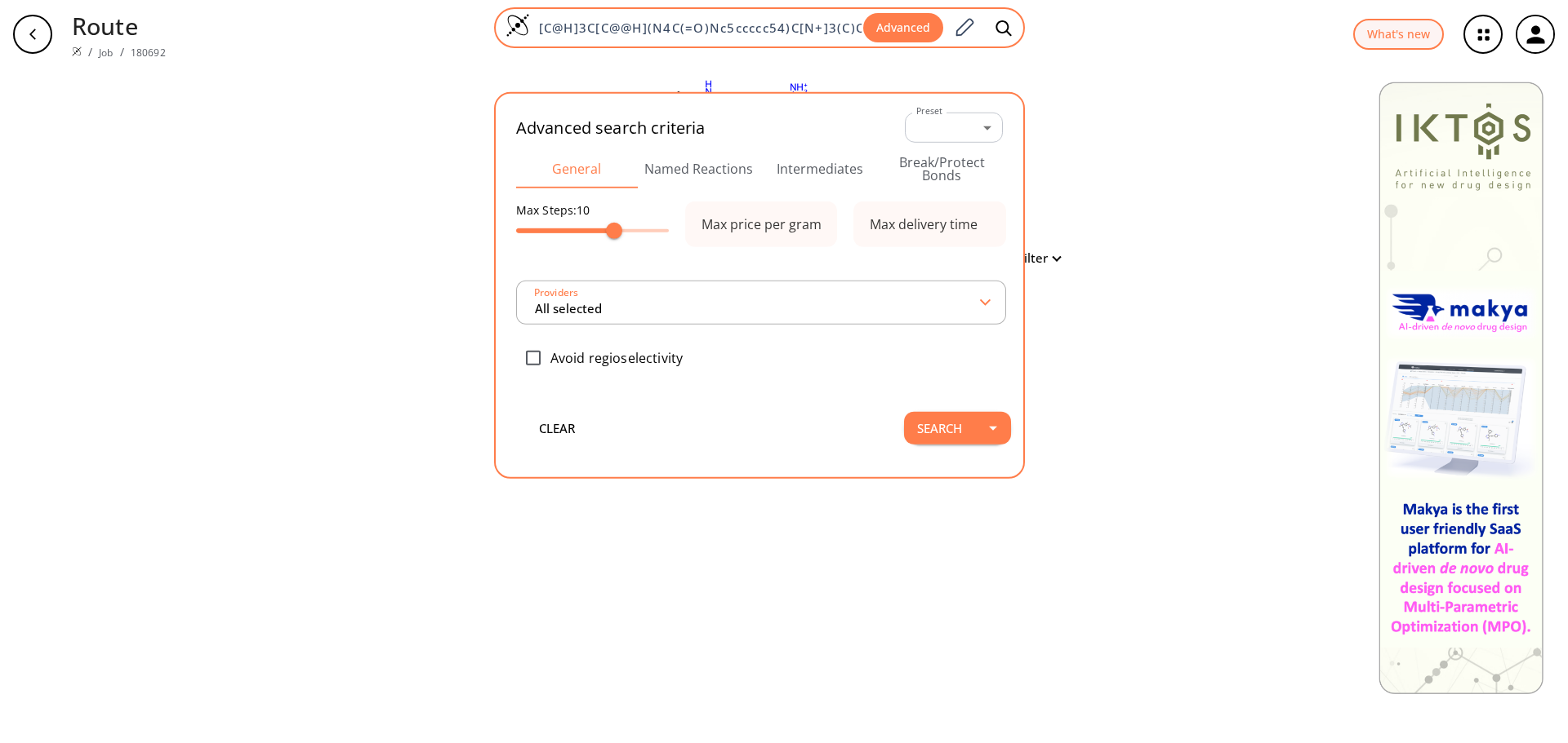
type input "All selected"
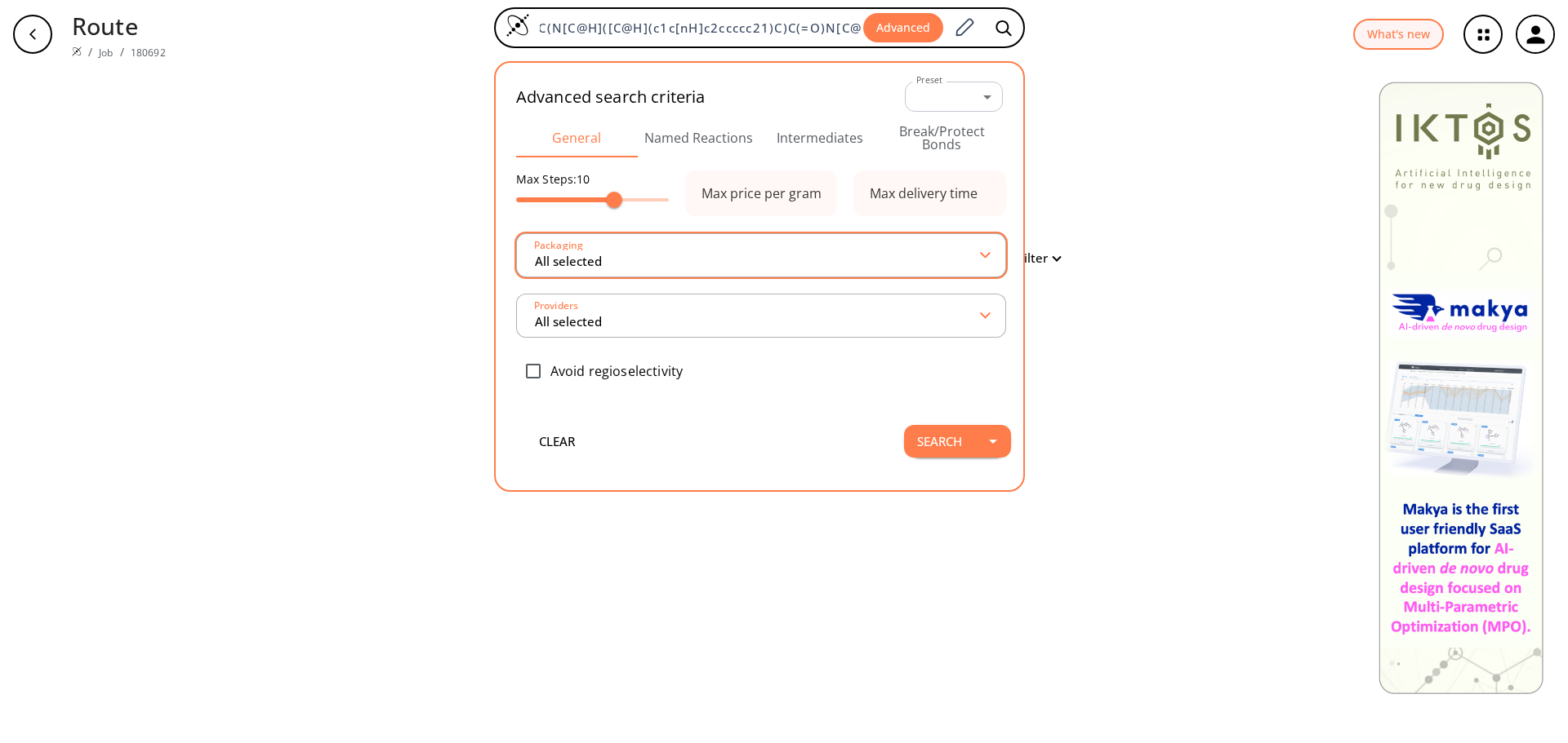
scroll to position [0, 0]
type input "O"
paste input "O[C@]1([C@H](CC[C@]1(N2C(=O)Nc3ccccc32)C)C(=O)N[C@H]([C@H](c4c[nH]c5ccccc54)C)C…"
type input "O[C@]1([C@H](CC[C@]1(N2C(=O)Nc3ccccc32)C)C(=O)N[C@H]([C@H](c4c[nH]c5ccccc54)C)C…"
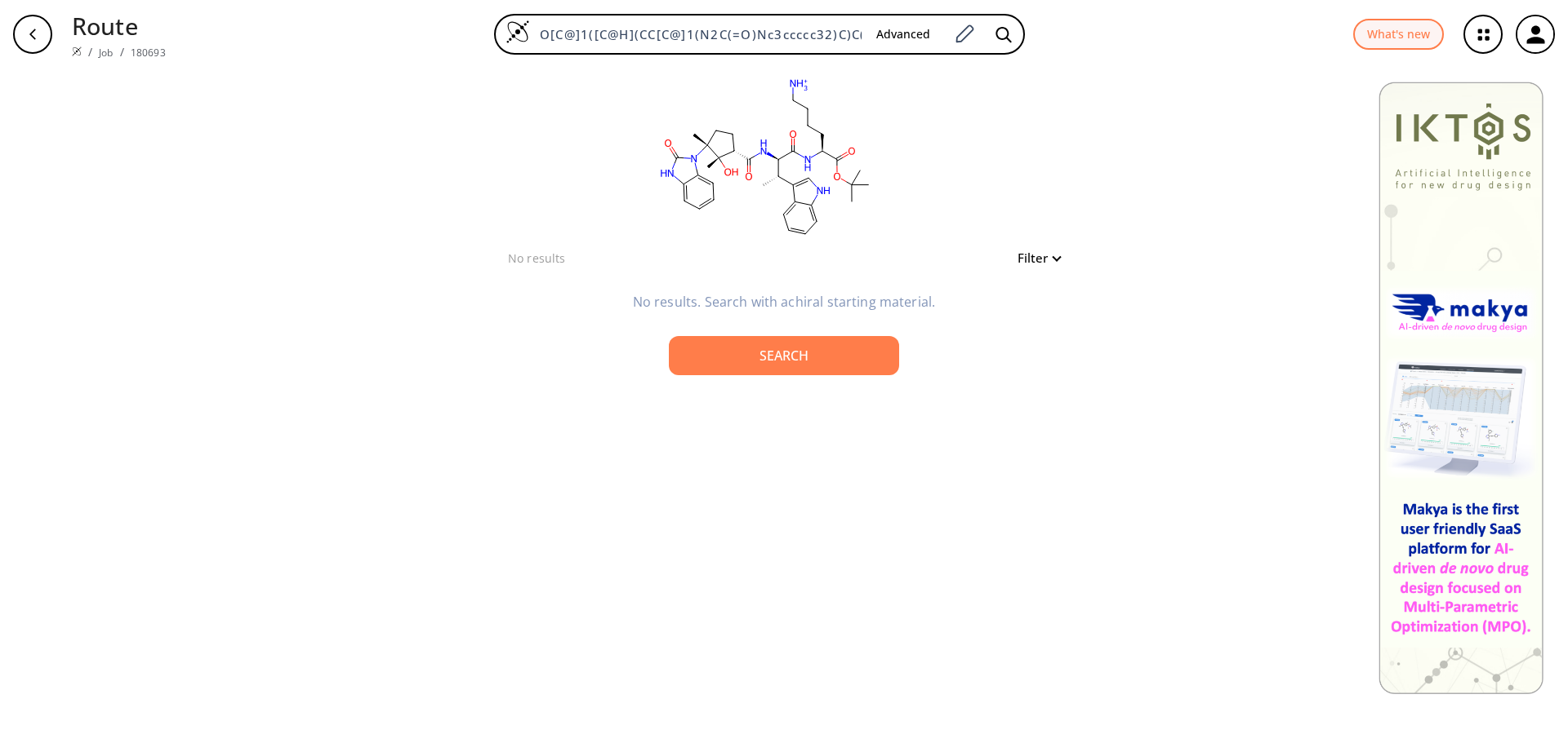
click at [1254, 63] on div "Route / Job / 180693 O[C@]1([C@H](CC[C@]1(N2C(=O)Nc3ccccc32)C)C(=O)N[C@H]([C@H]…" at bounding box center [784, 34] width 1568 height 68
click at [1536, 29] on icon "button" at bounding box center [1535, 34] width 18 height 18
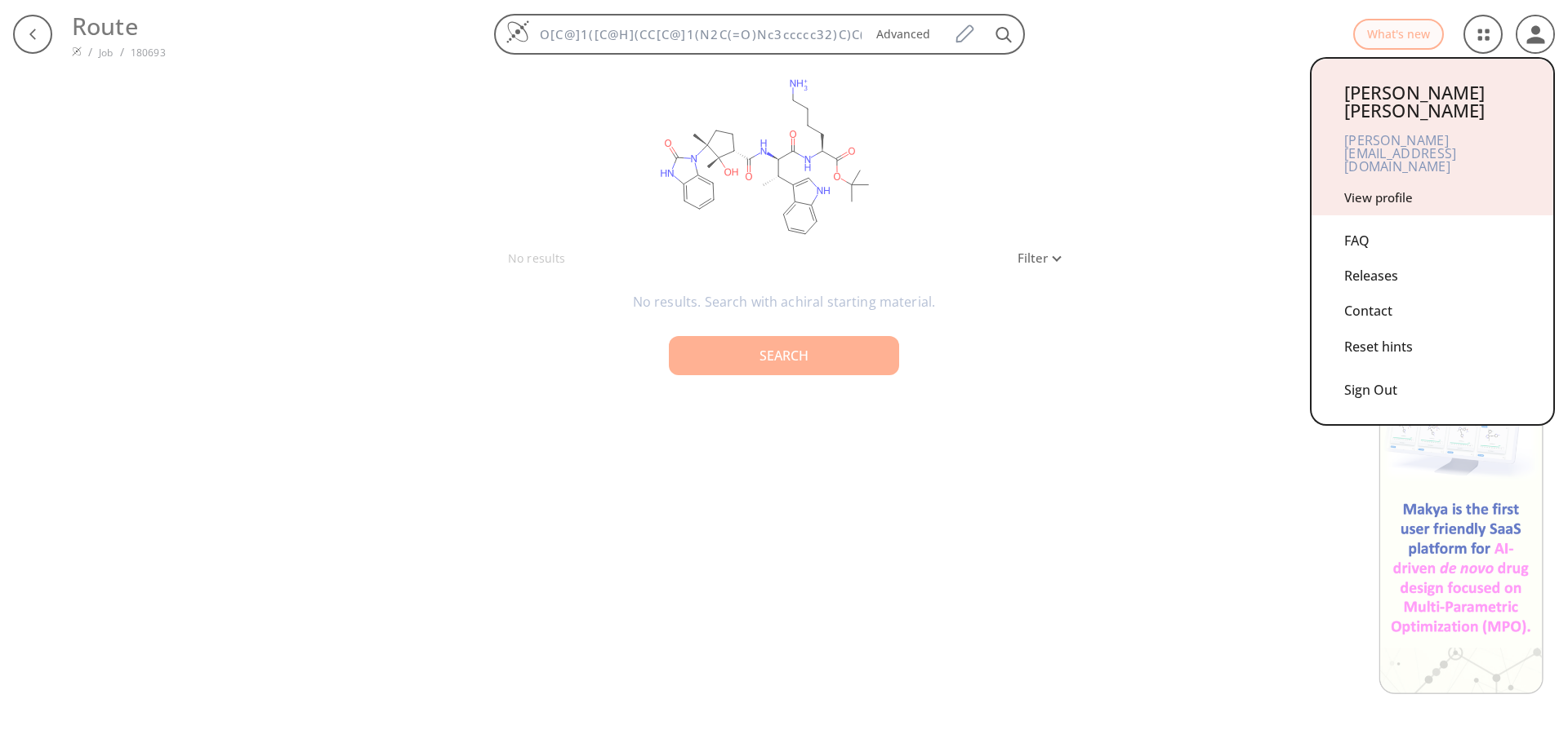
click at [1384, 365] on div "Sign Out" at bounding box center [1432, 387] width 176 height 43
